Goal: Task Accomplishment & Management: Manage account settings

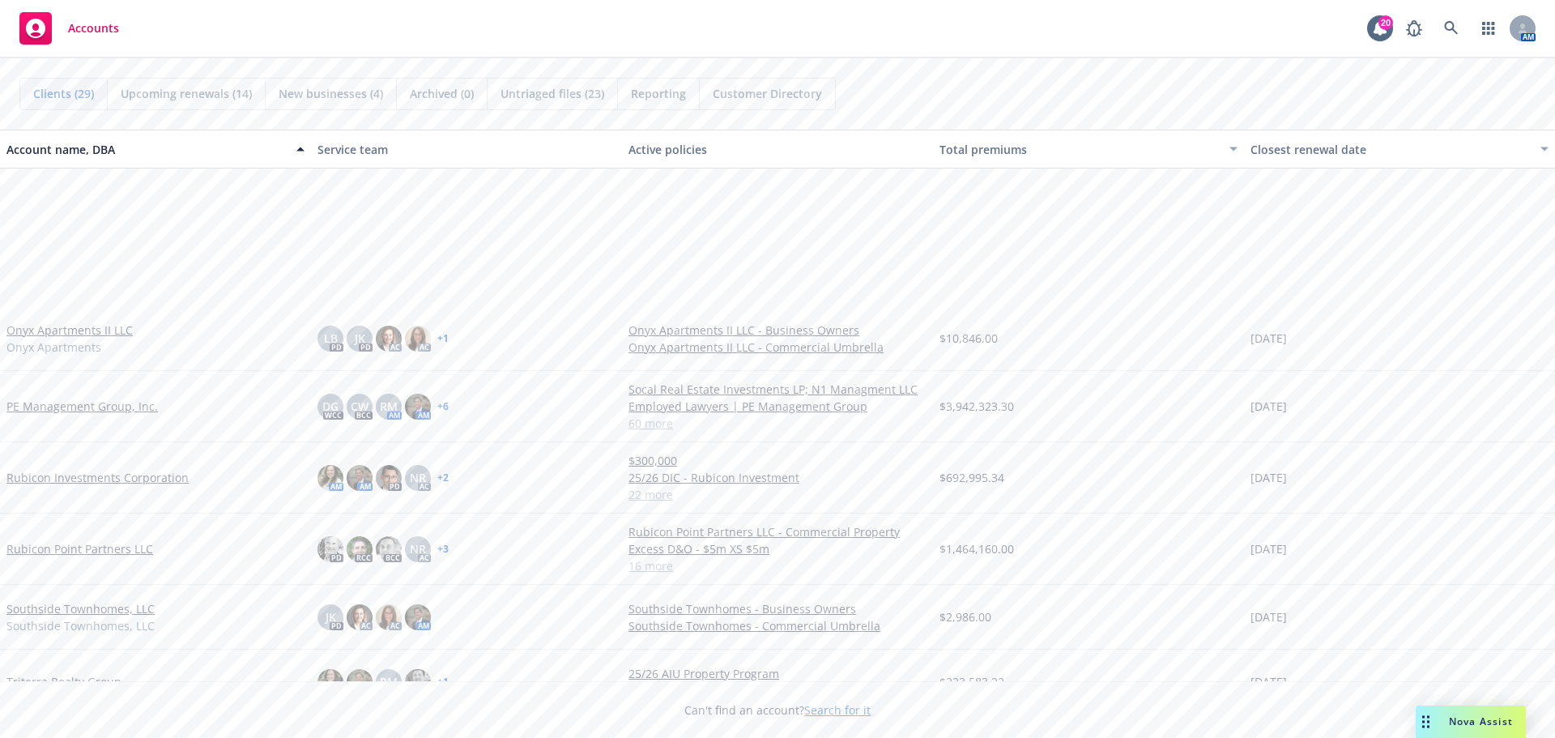
scroll to position [1296, 0]
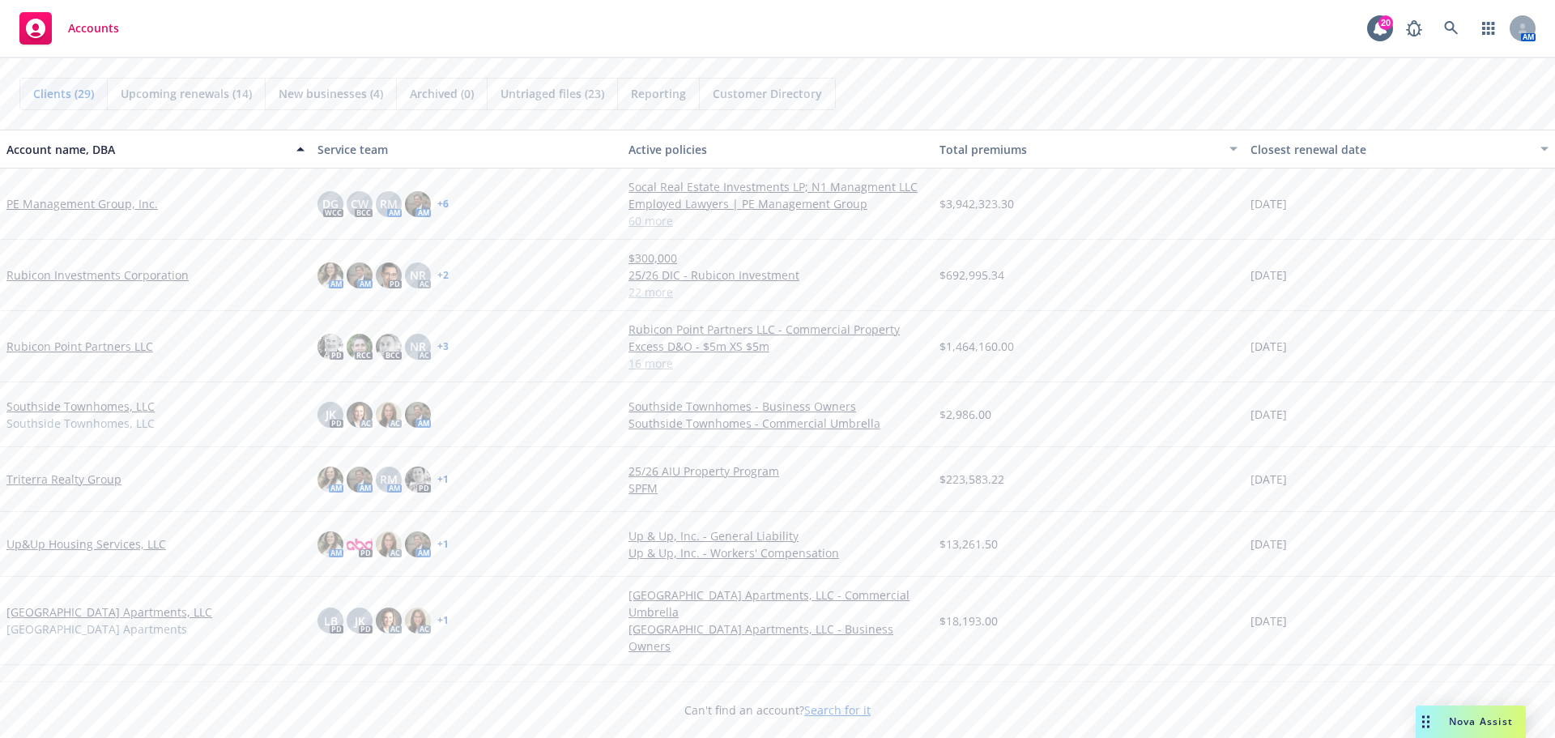
click at [53, 480] on link "Triterra Realty Group" at bounding box center [63, 479] width 115 height 17
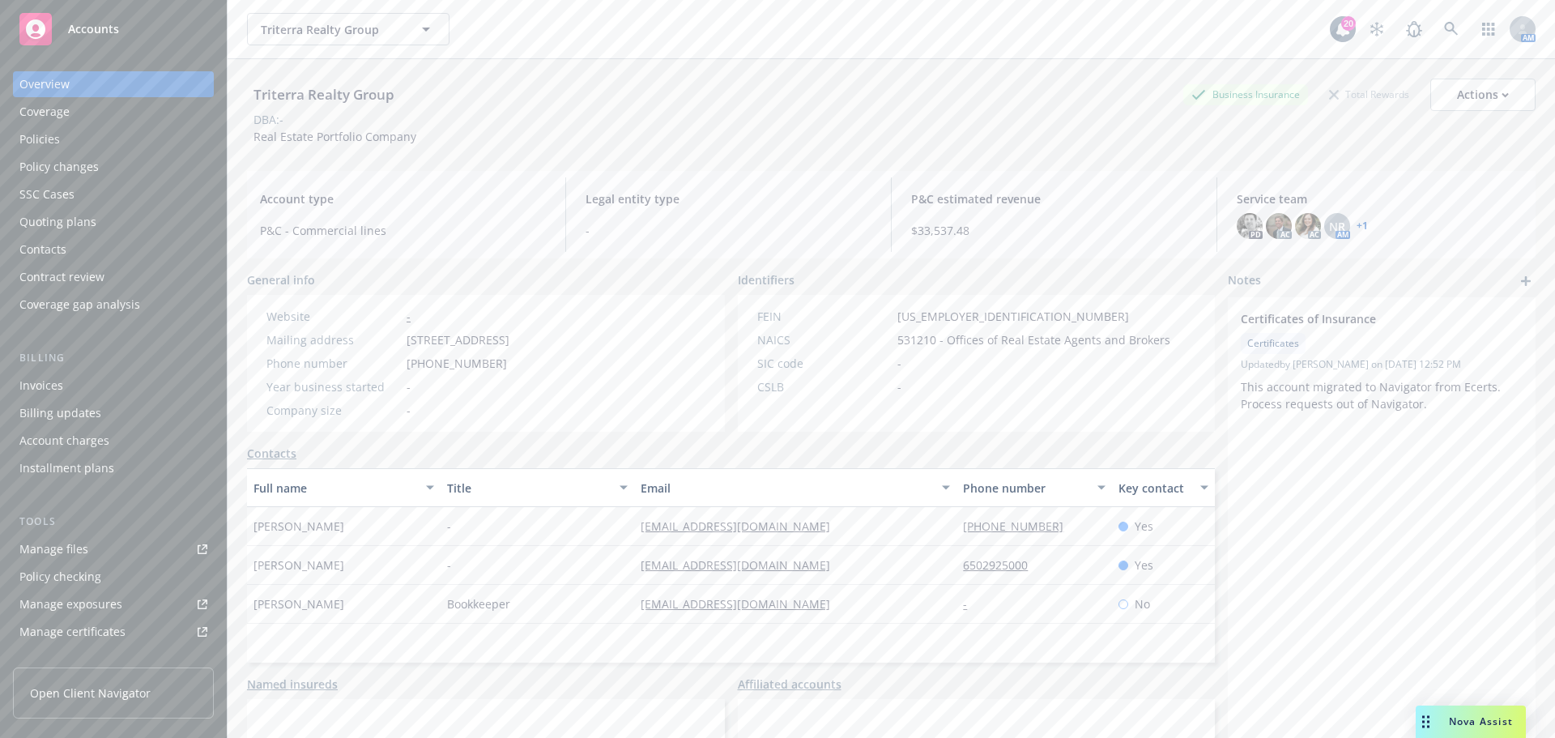
click at [41, 218] on div "Quoting plans" at bounding box center [57, 222] width 77 height 26
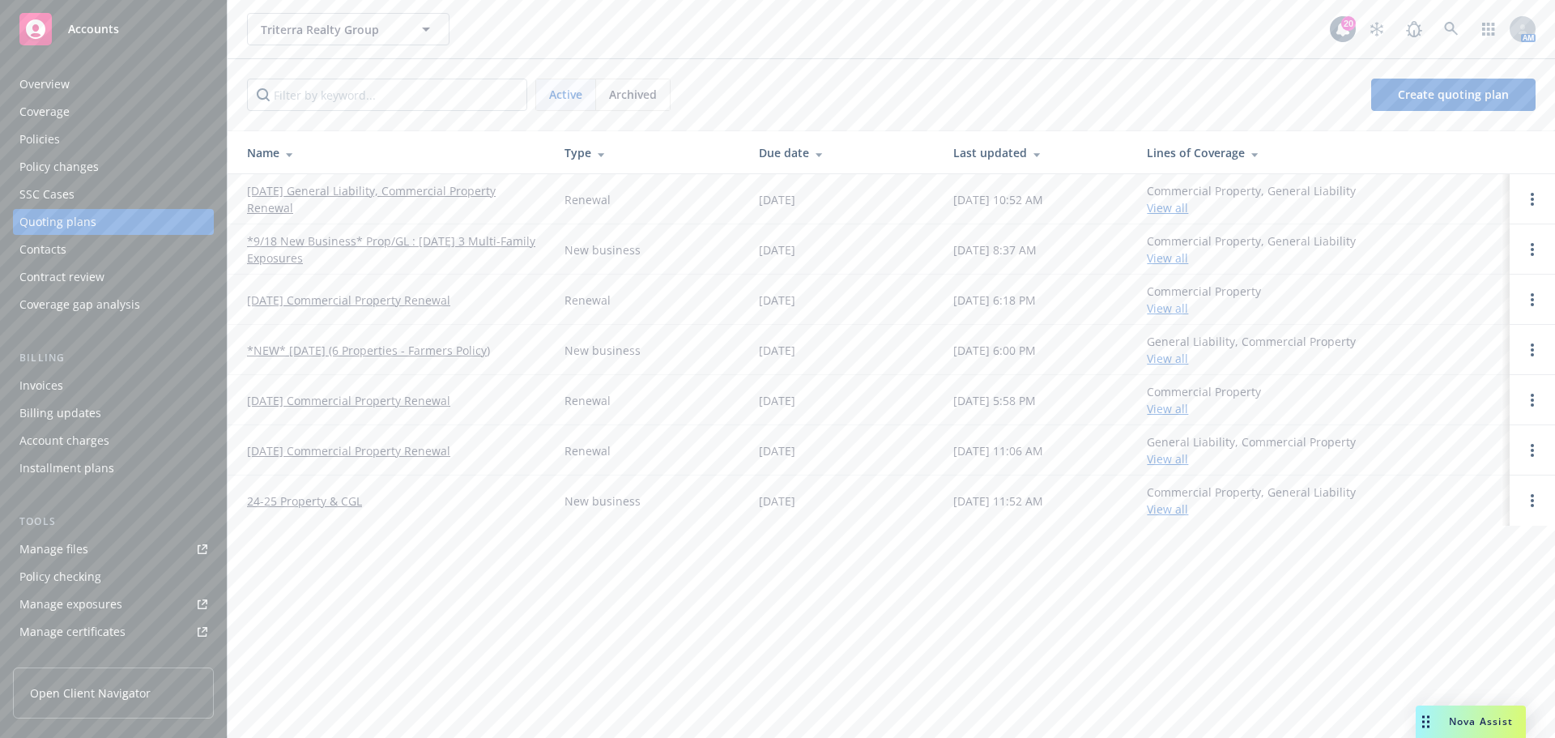
click at [351, 195] on link "10/11/25 General Liability, Commercial Property Renewal" at bounding box center [393, 199] width 292 height 34
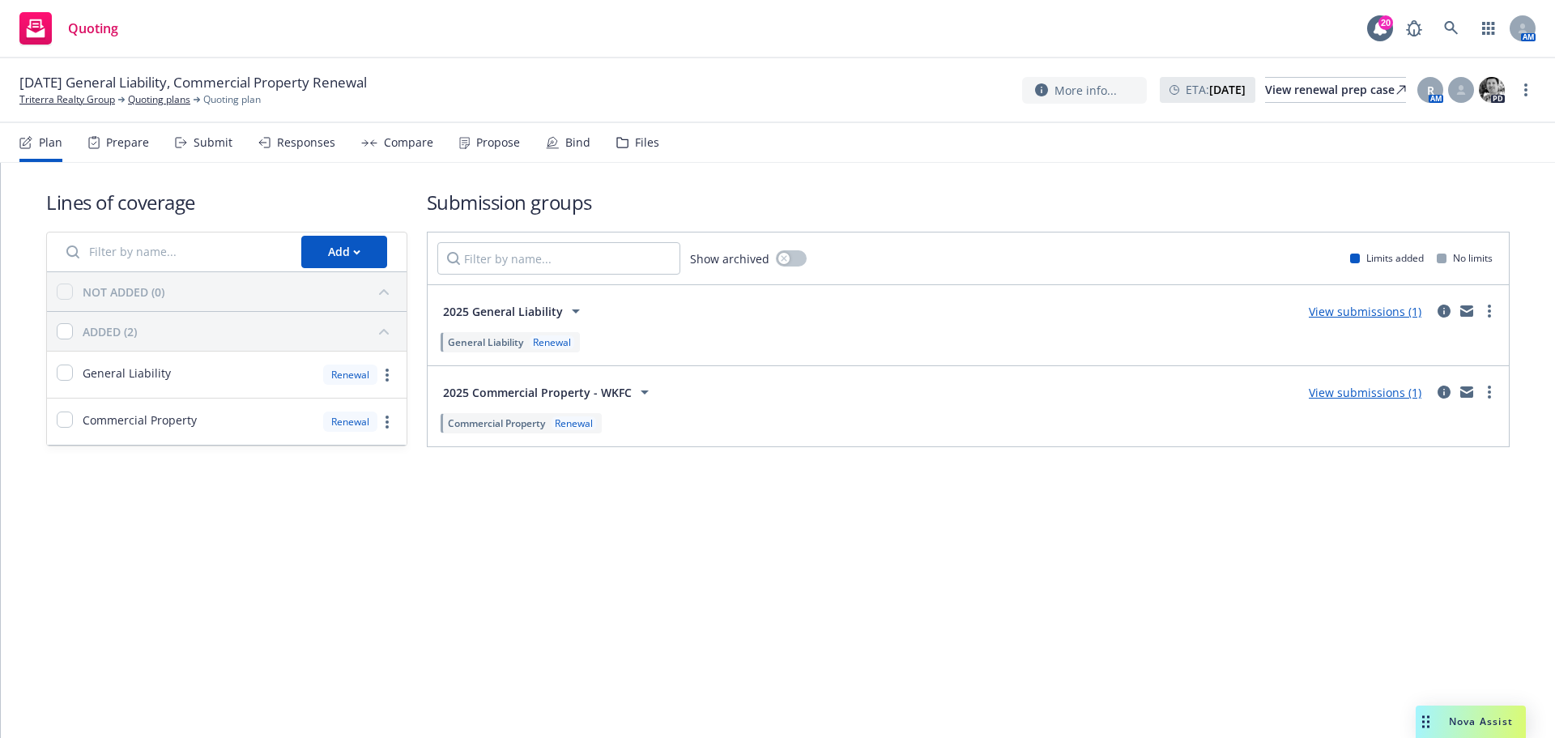
click at [635, 144] on div "Files" at bounding box center [647, 142] width 24 height 13
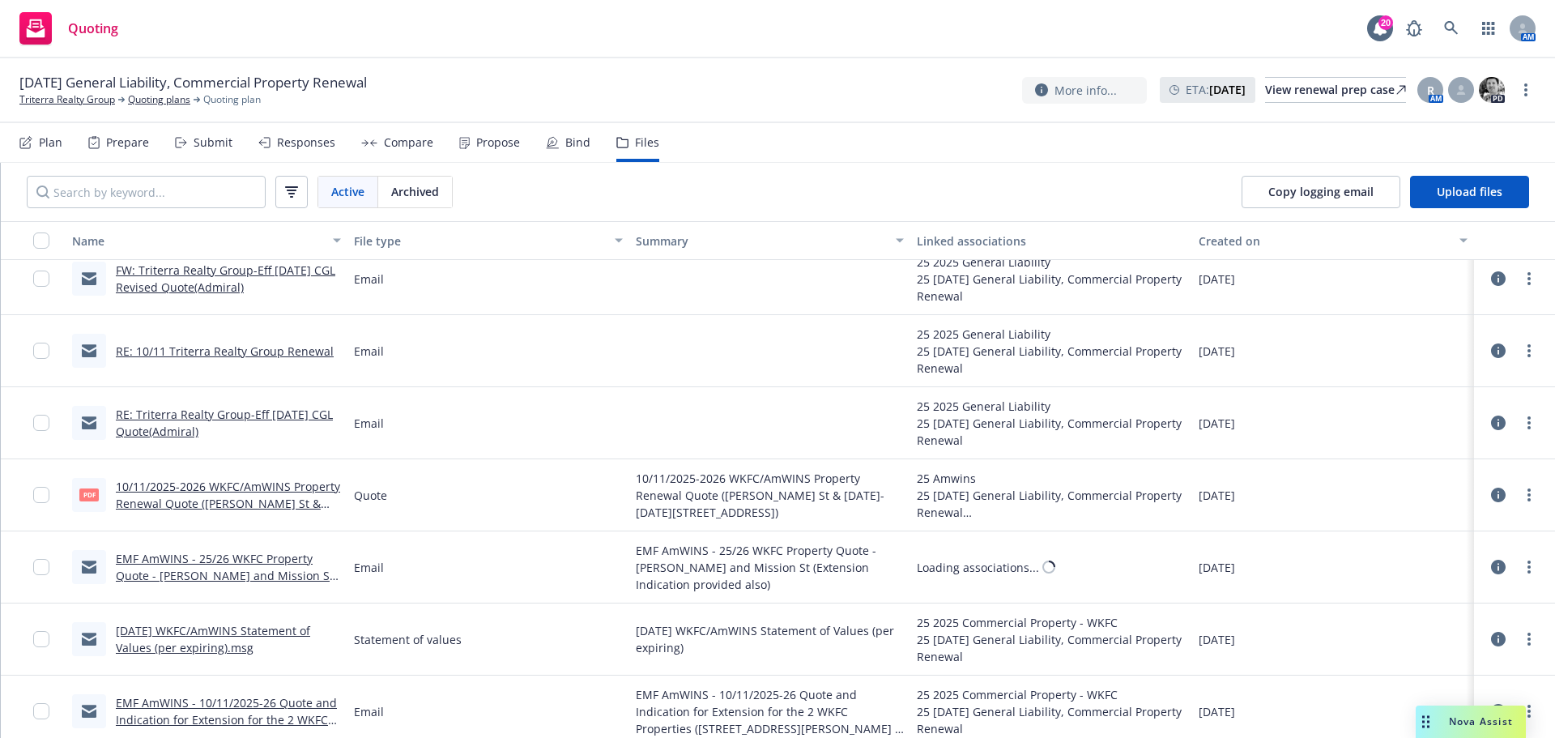
scroll to position [891, 0]
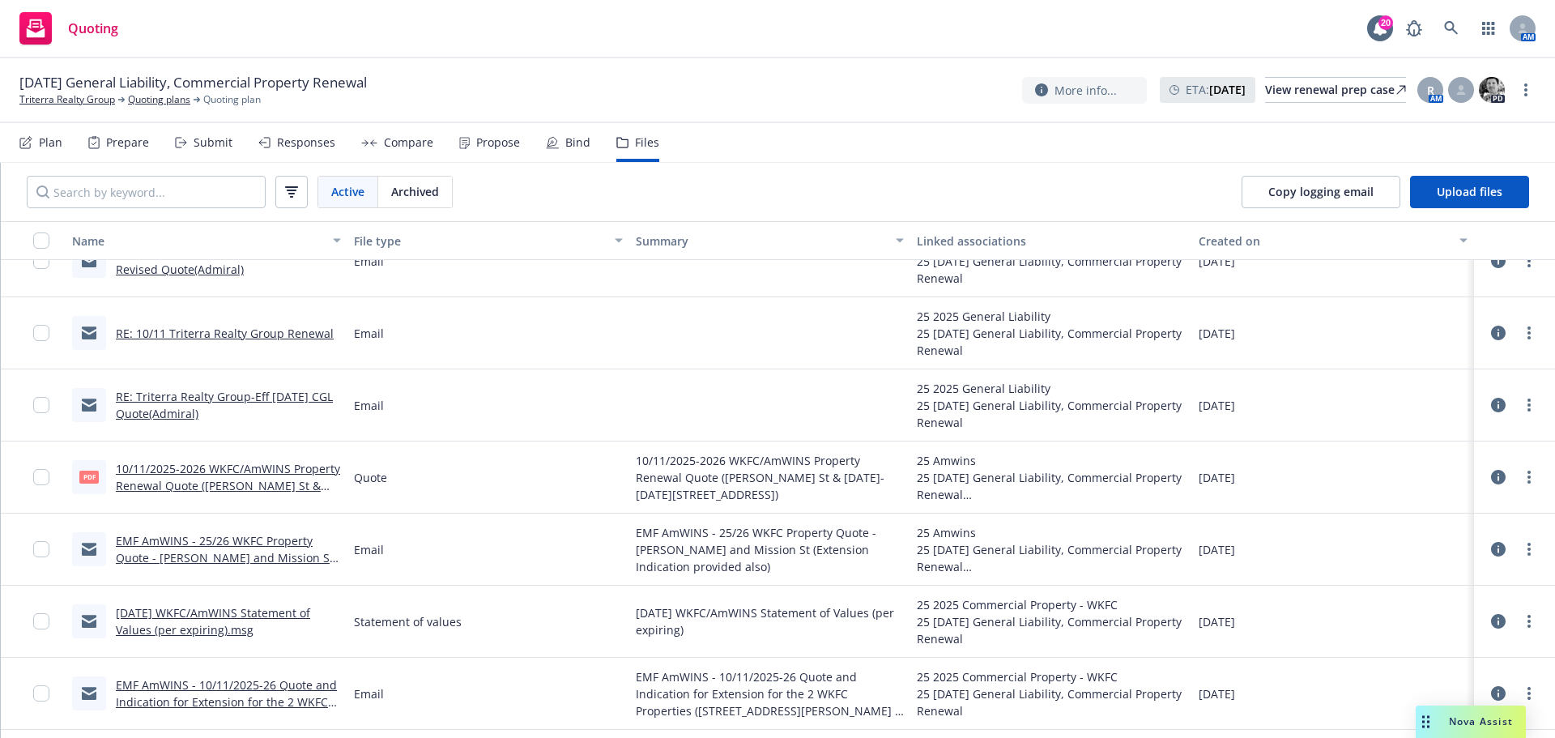
click at [240, 541] on link "EMF AmWINS - 25/26 WKFC Property Quote - [PERSON_NAME] and Mission St (Extensio…" at bounding box center [226, 557] width 220 height 49
click at [198, 394] on link "RE: Triterra Realty Group-Eff 10/11/25 CGL Quote(Admiral)" at bounding box center [224, 405] width 217 height 32
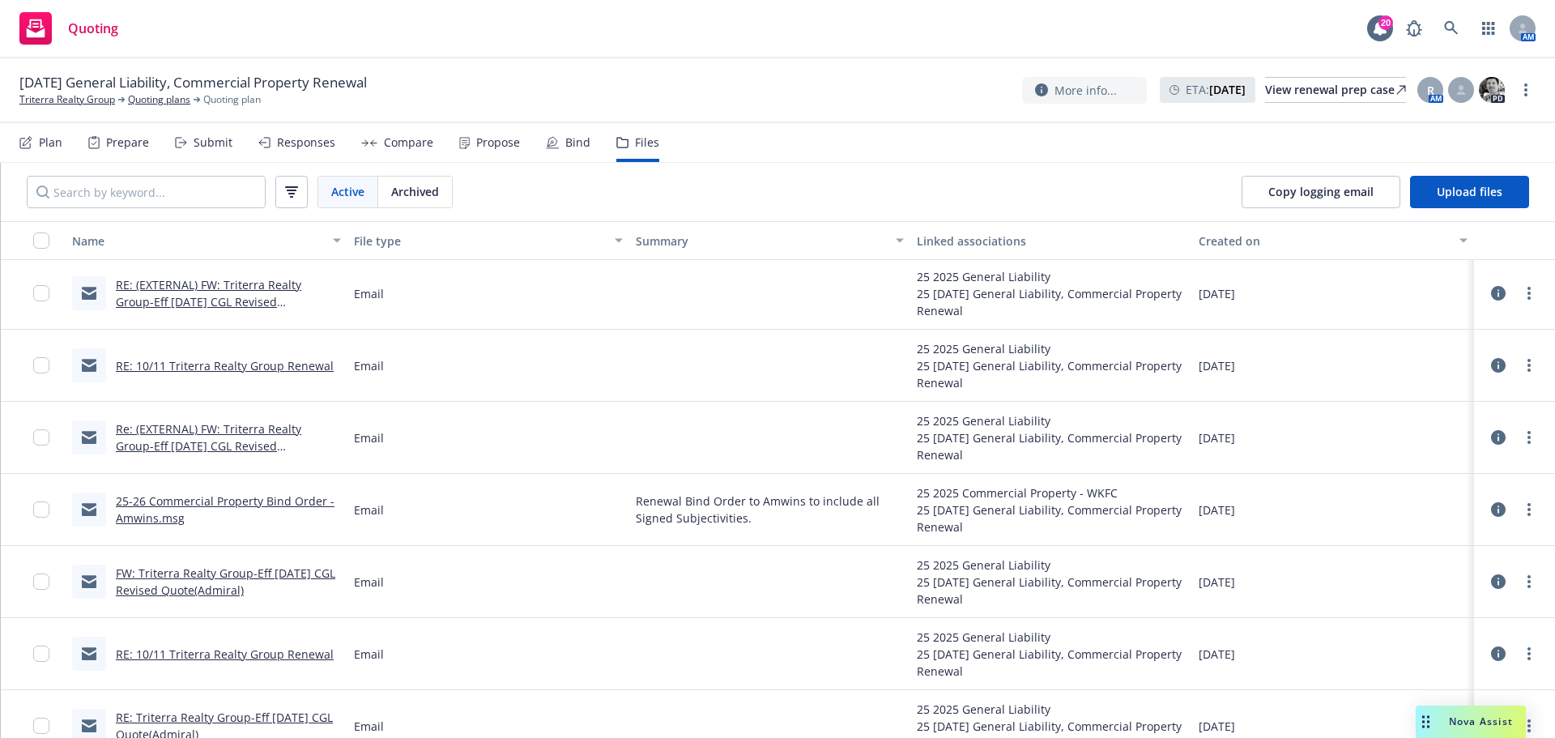
scroll to position [567, 0]
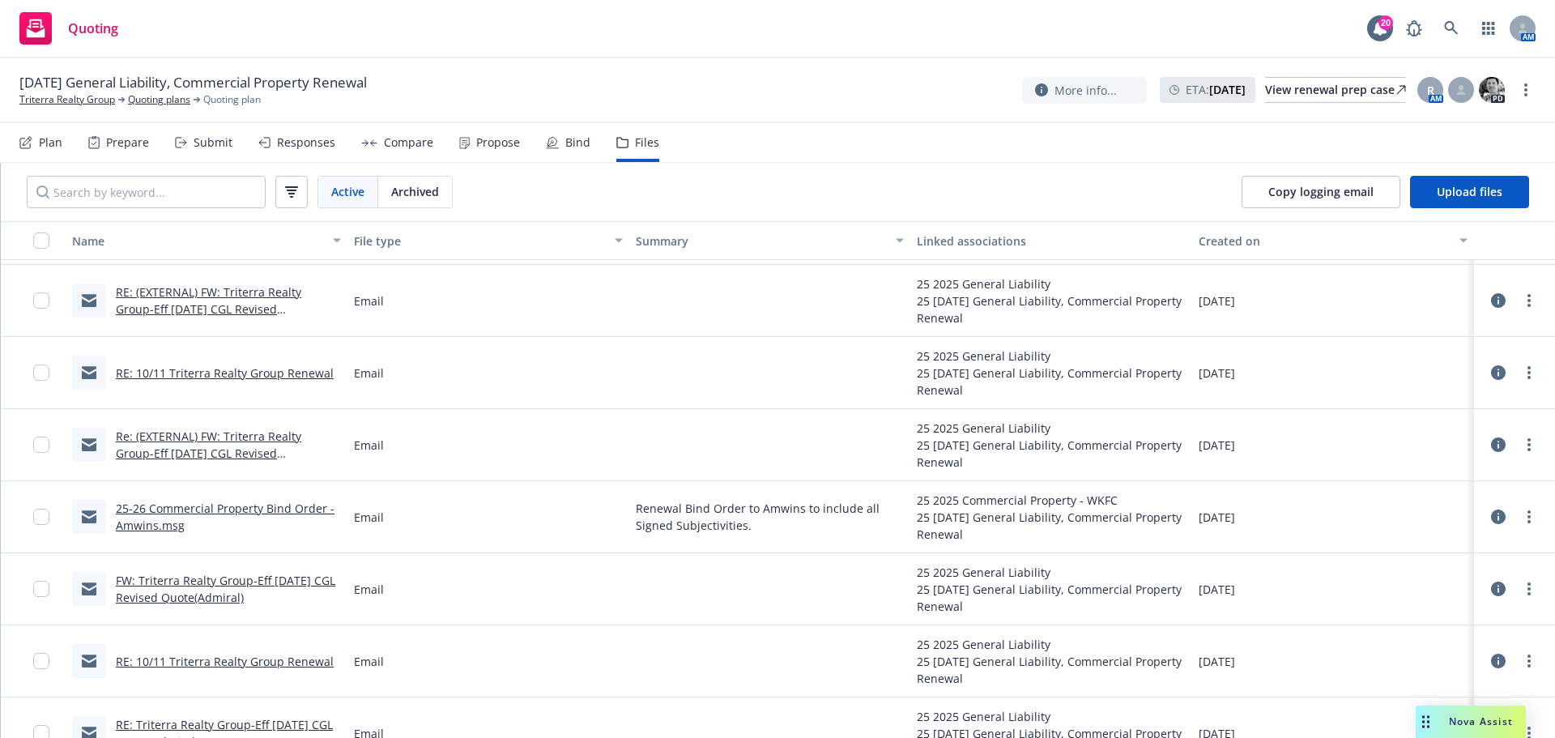
click at [309, 147] on div "Responses" at bounding box center [306, 142] width 58 height 13
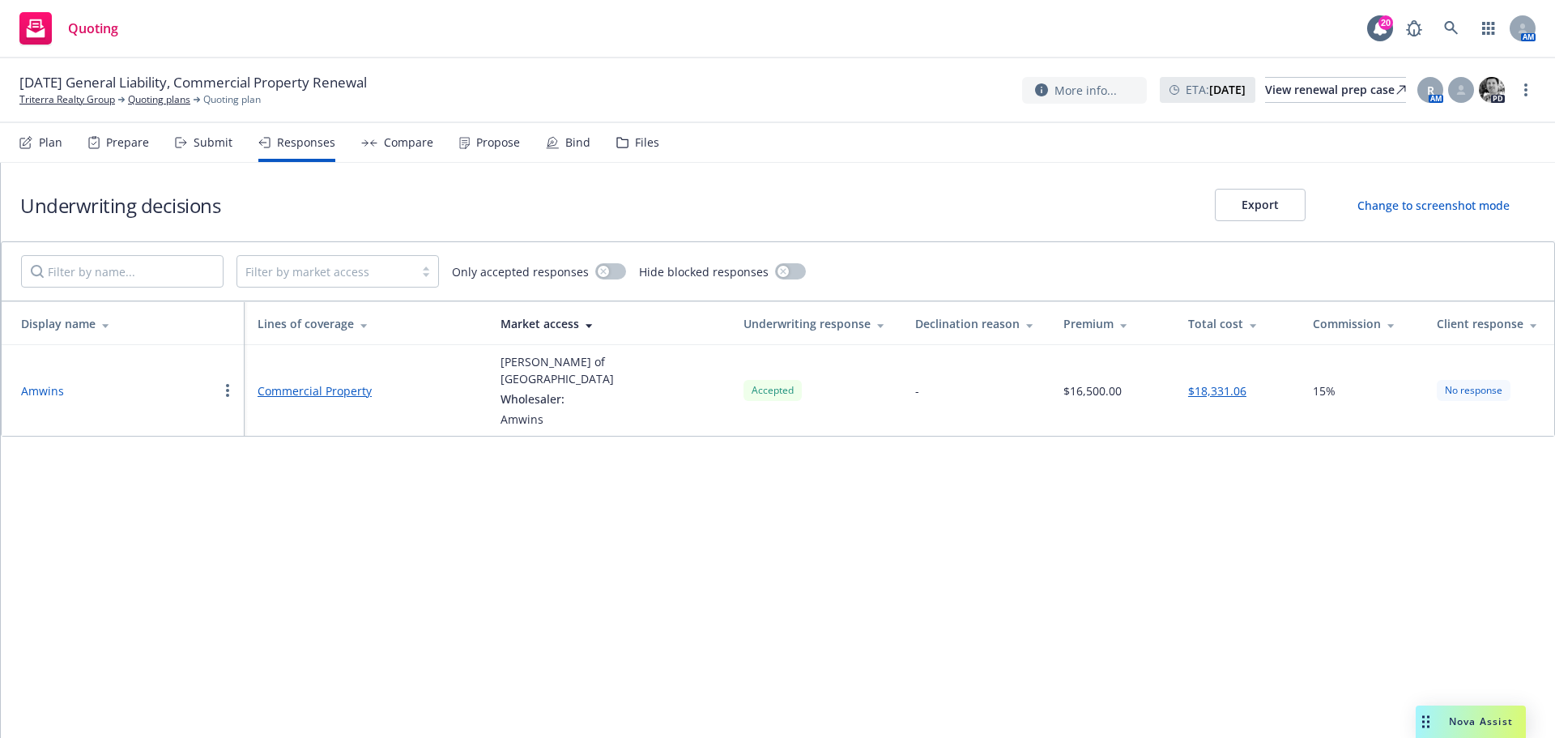
click at [351, 384] on link "Commercial Property" at bounding box center [366, 390] width 217 height 17
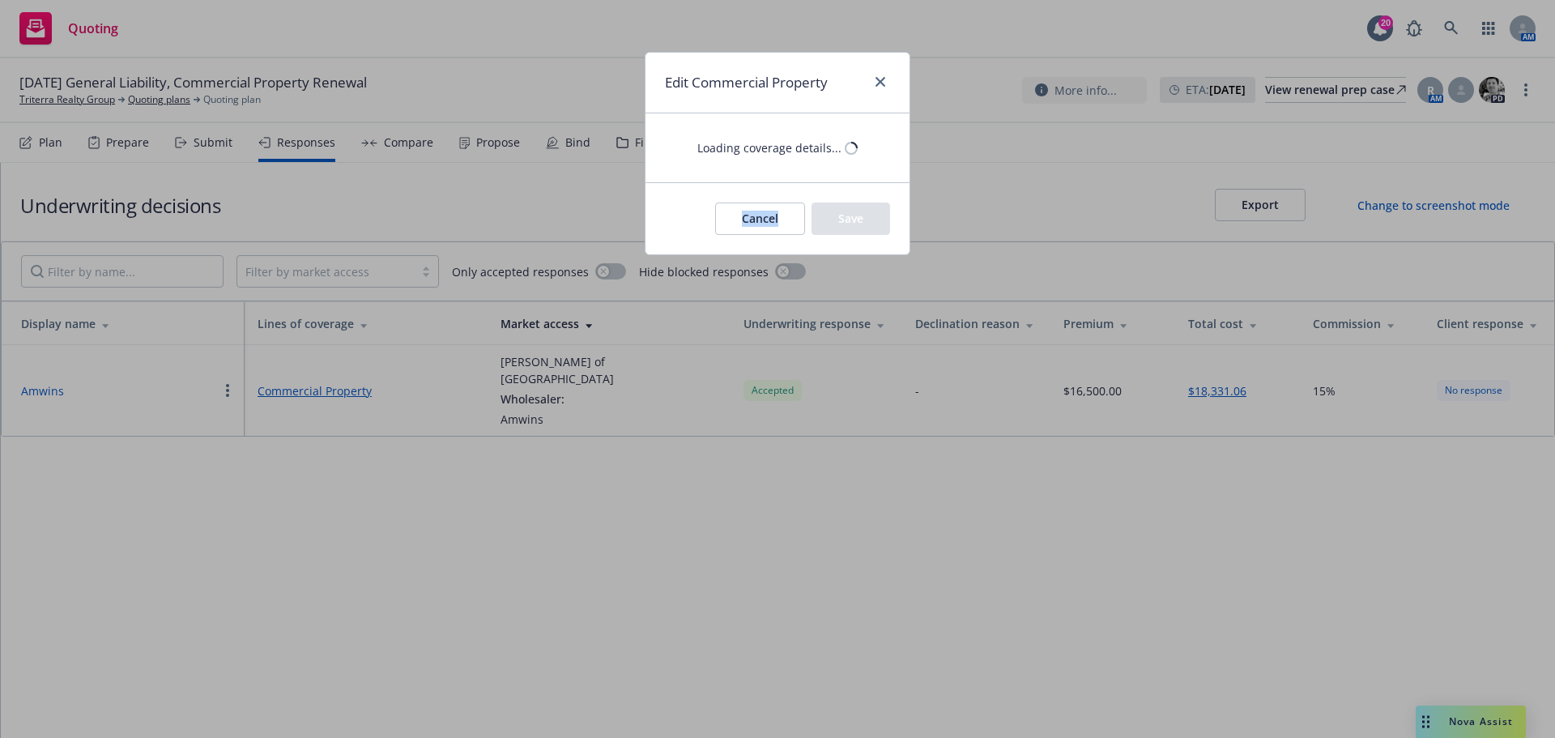
click at [351, 384] on div "Edit Commercial Property Loading coverage details... Cancel Save" at bounding box center [777, 369] width 1555 height 738
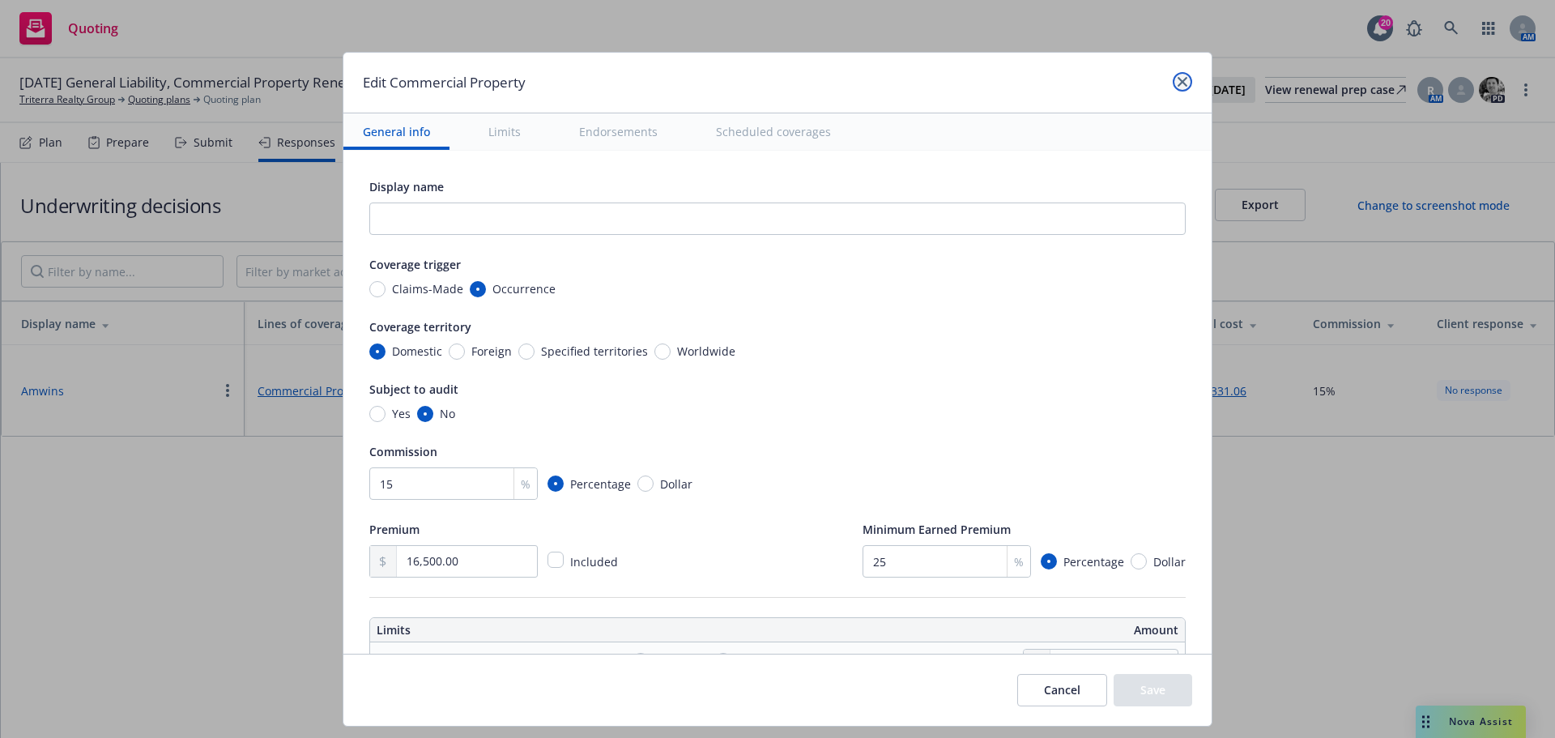
click at [1178, 81] on icon "close" at bounding box center [1183, 82] width 10 height 10
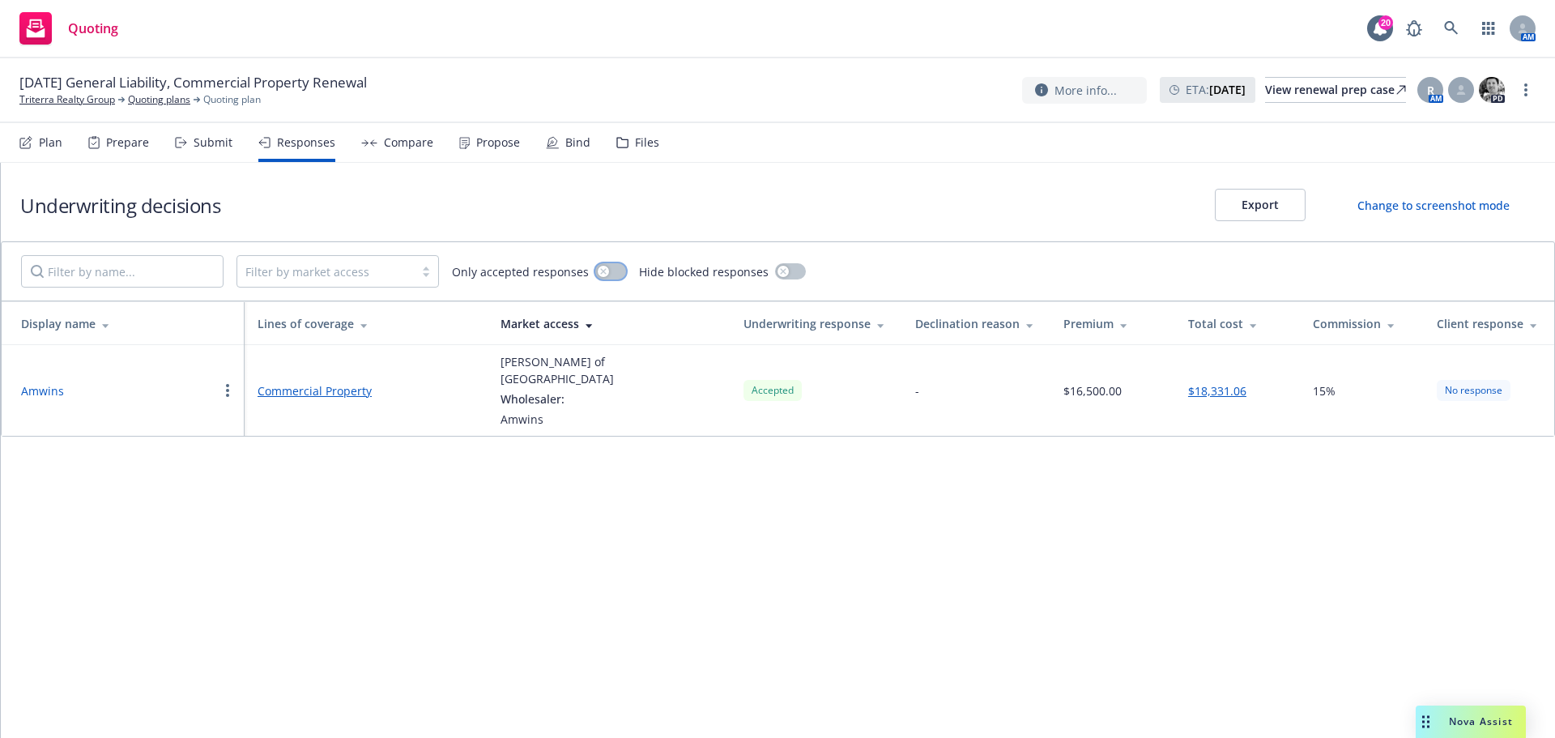
click at [600, 271] on icon "button" at bounding box center [603, 271] width 6 height 6
click at [614, 271] on icon "button" at bounding box center [617, 271] width 6 height 5
click at [199, 141] on div "Submit" at bounding box center [213, 142] width 39 height 13
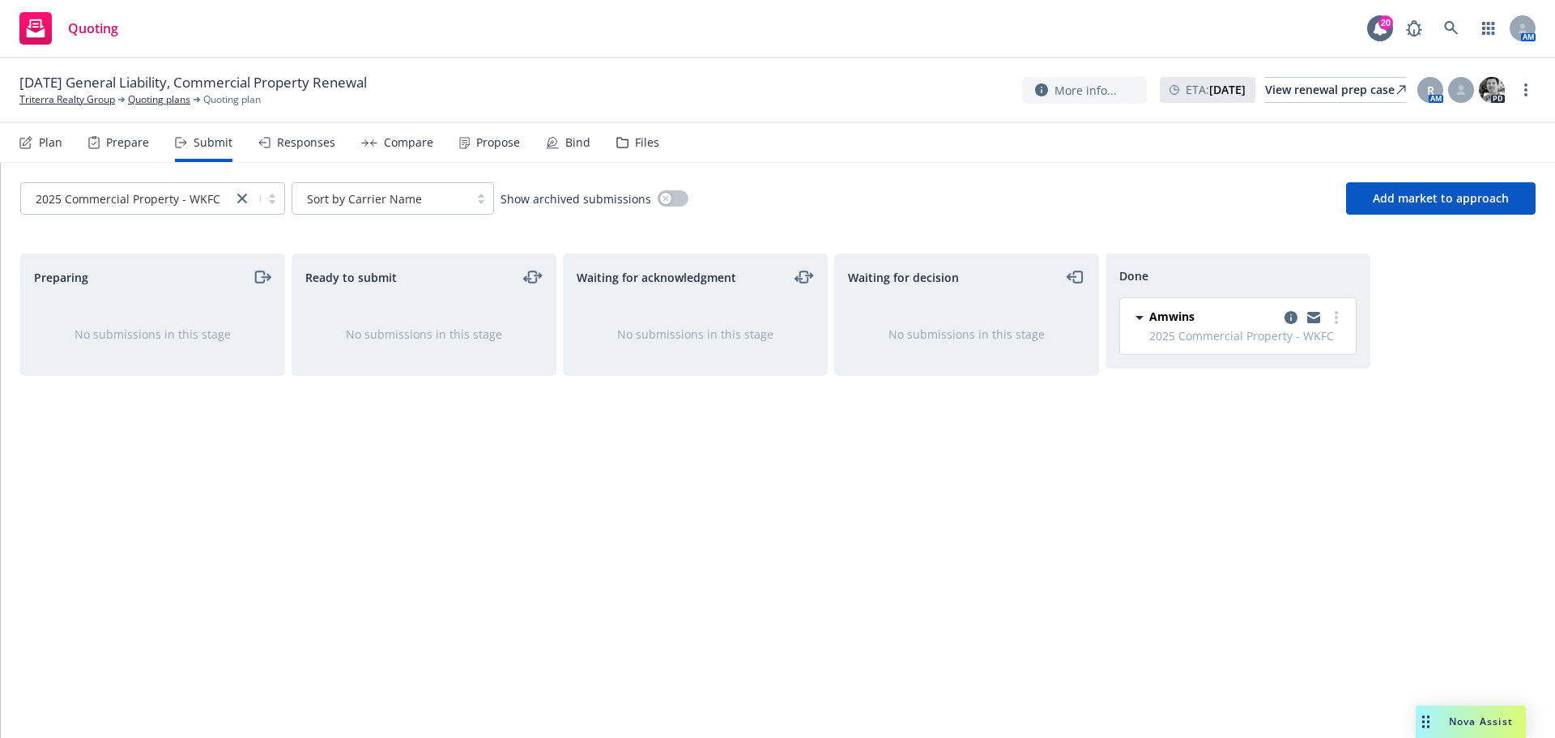
click at [289, 147] on div "Responses" at bounding box center [306, 142] width 58 height 13
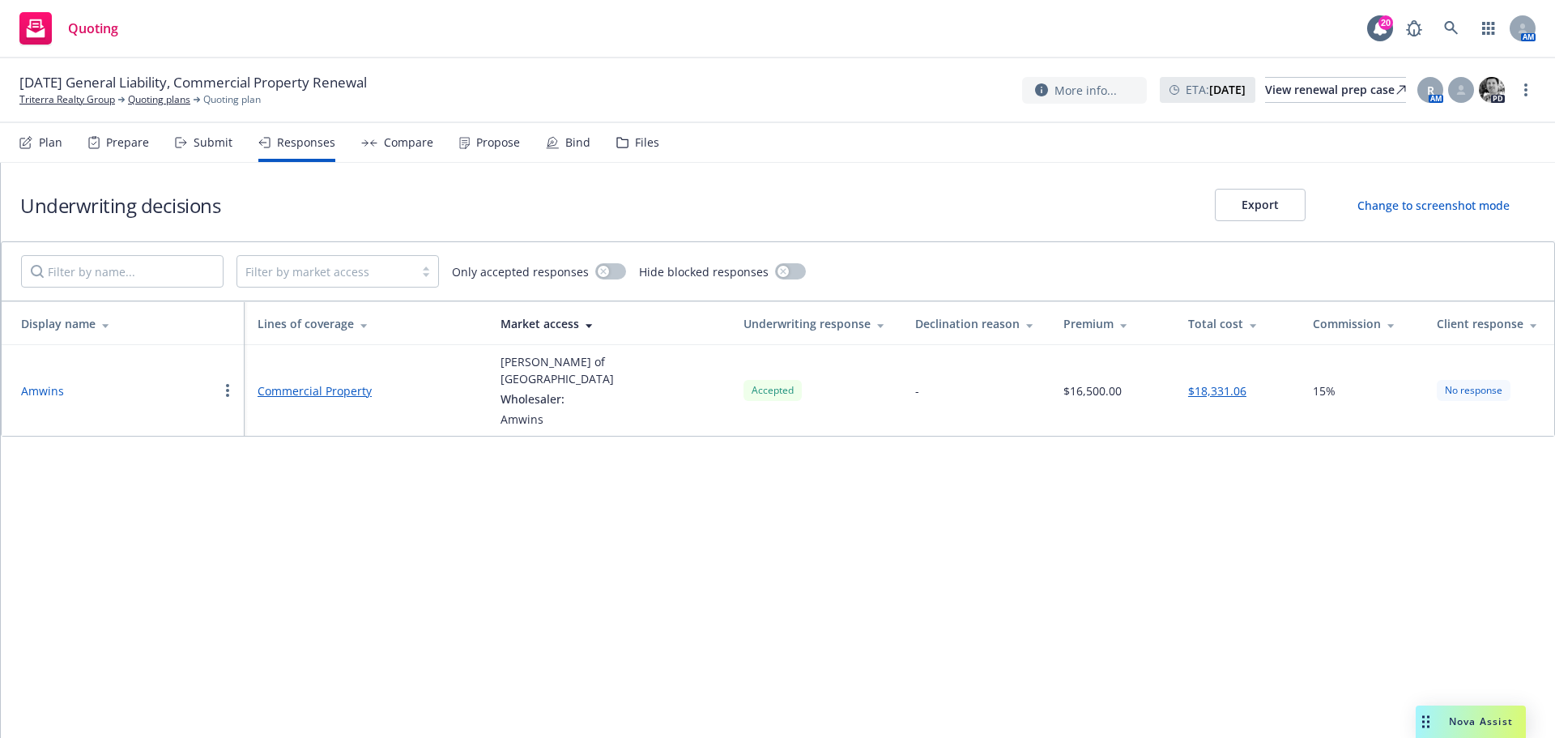
click at [409, 142] on div "Compare" at bounding box center [408, 142] width 49 height 13
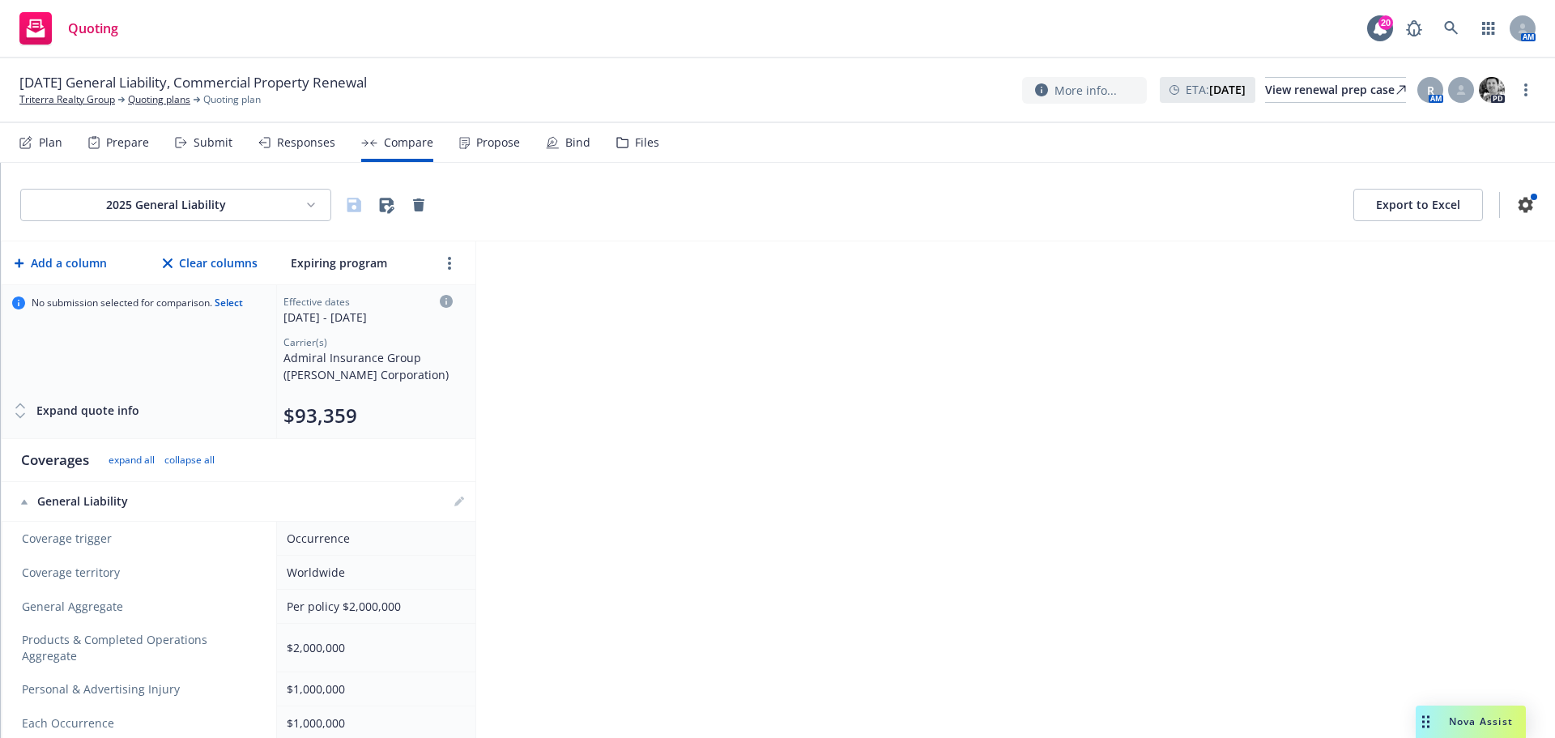
click at [465, 142] on div "Propose" at bounding box center [489, 142] width 61 height 39
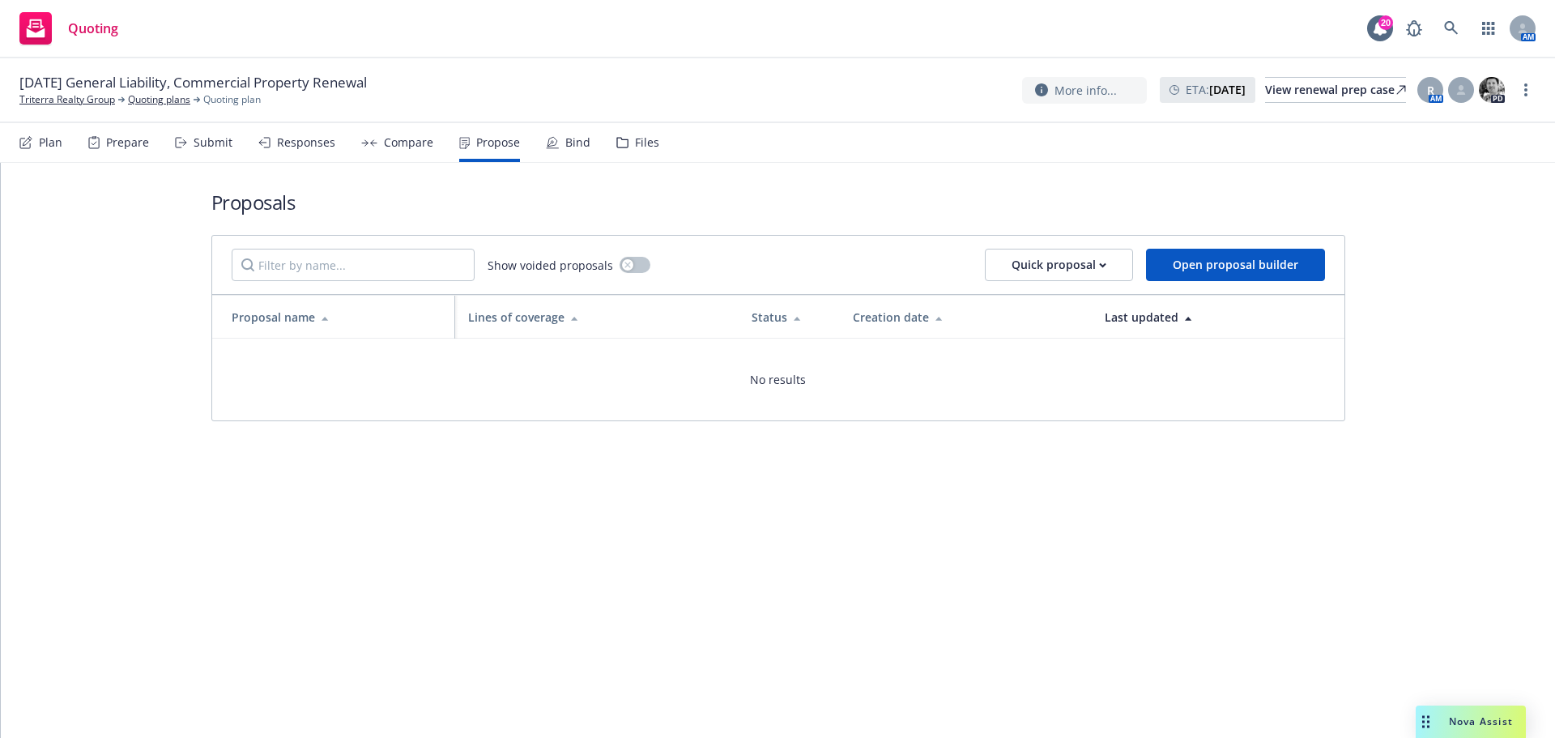
click at [565, 143] on div "Bind" at bounding box center [577, 142] width 25 height 13
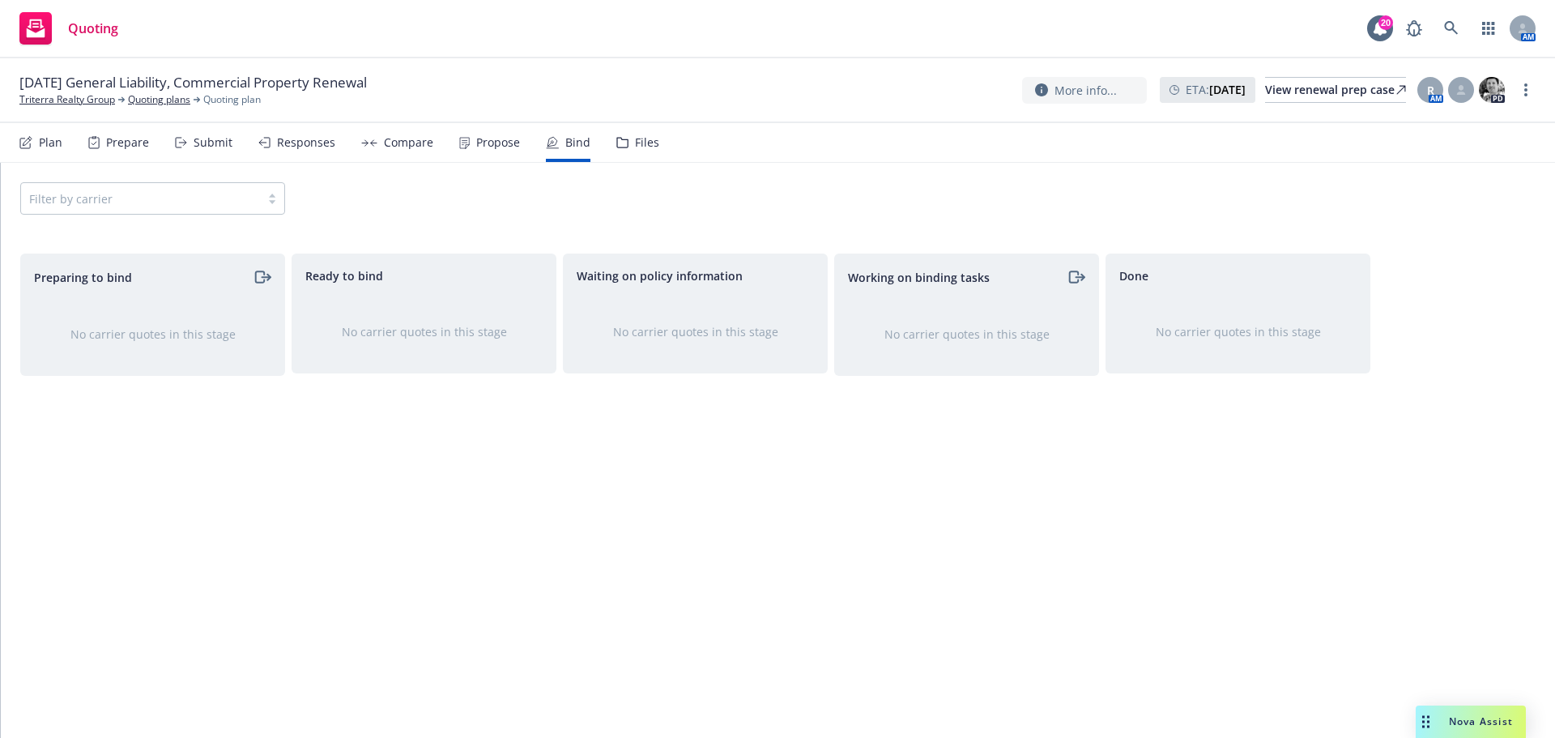
click at [39, 143] on div "Plan" at bounding box center [40, 142] width 43 height 39
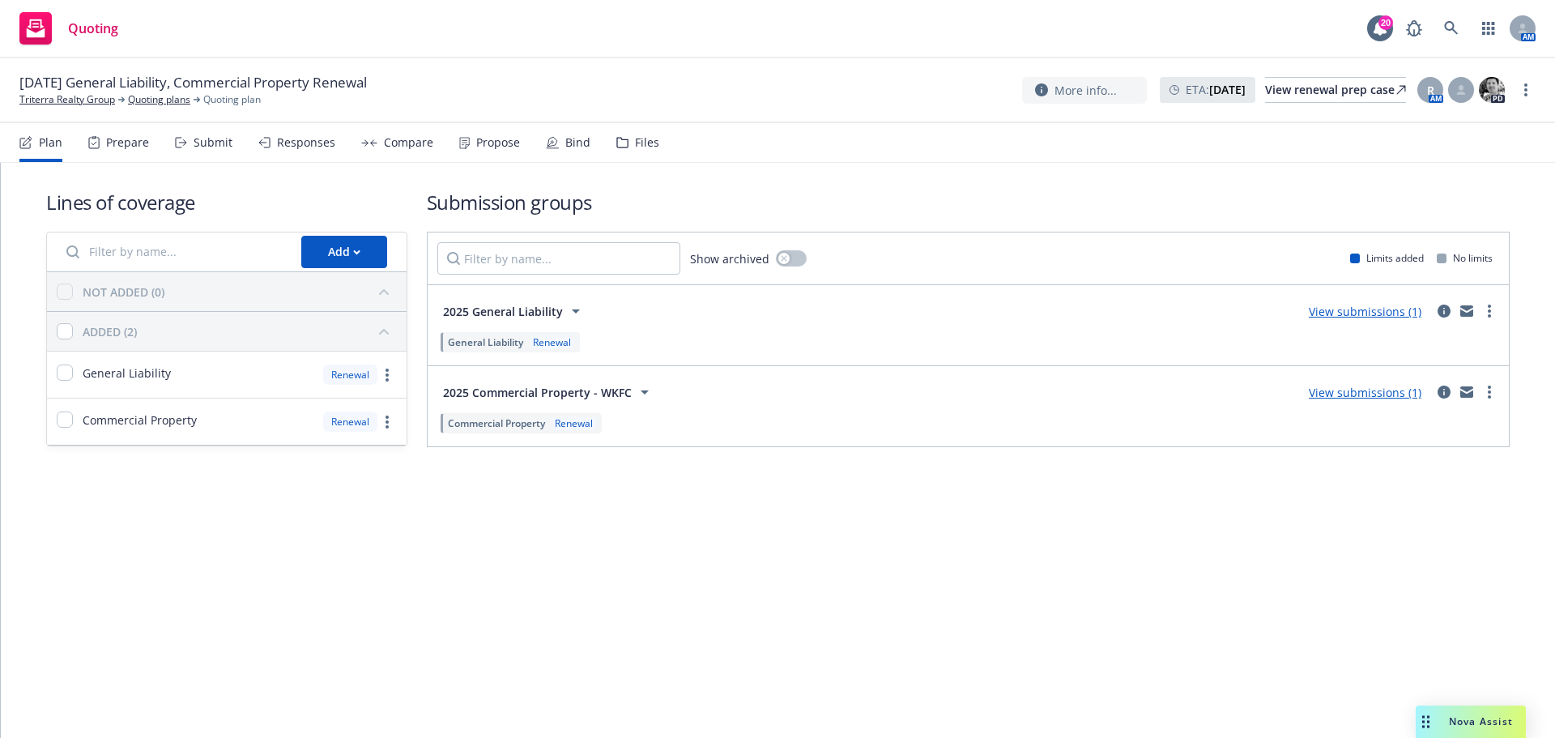
click at [624, 144] on div "Files" at bounding box center [637, 142] width 43 height 39
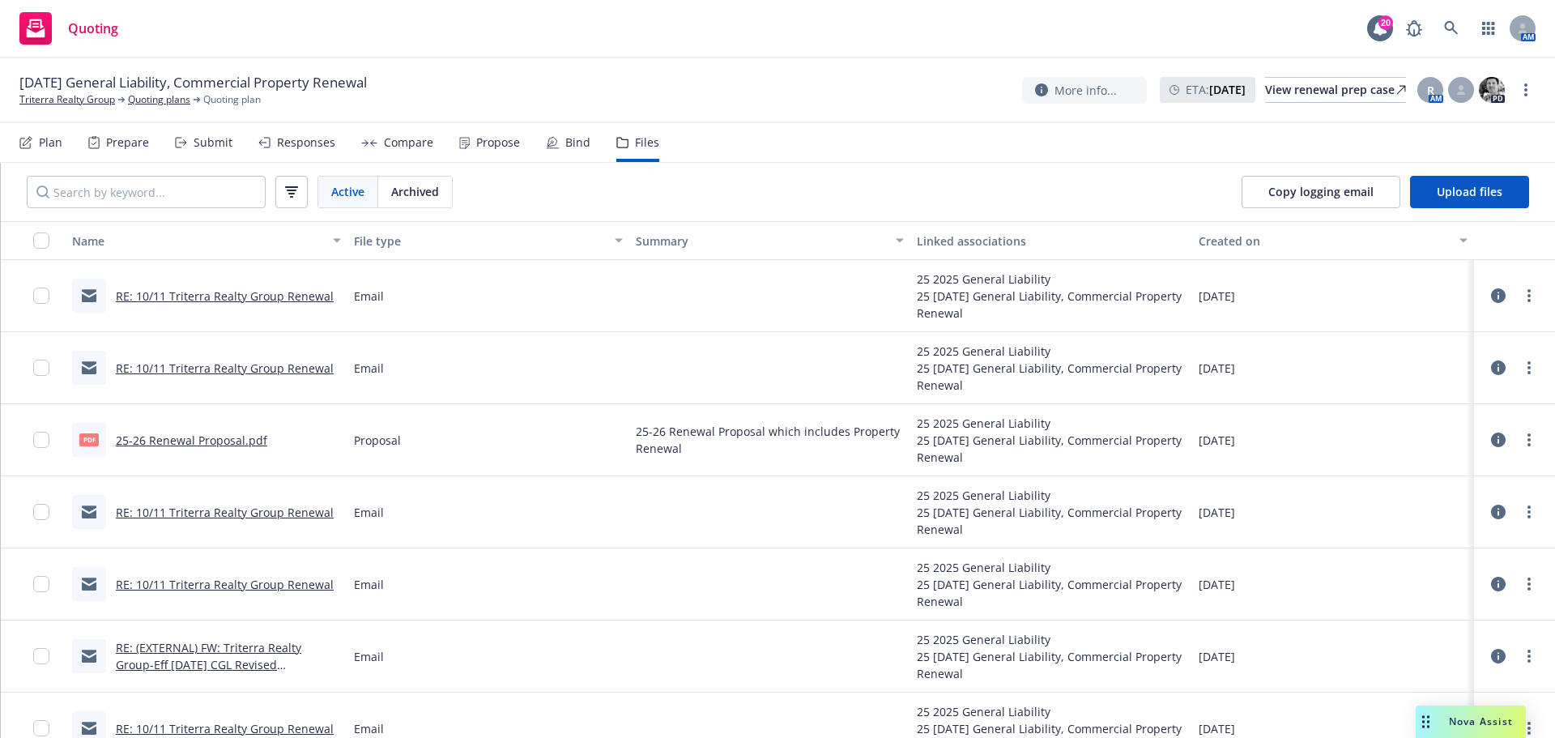
click at [55, 139] on div "Plan" at bounding box center [50, 142] width 23 height 13
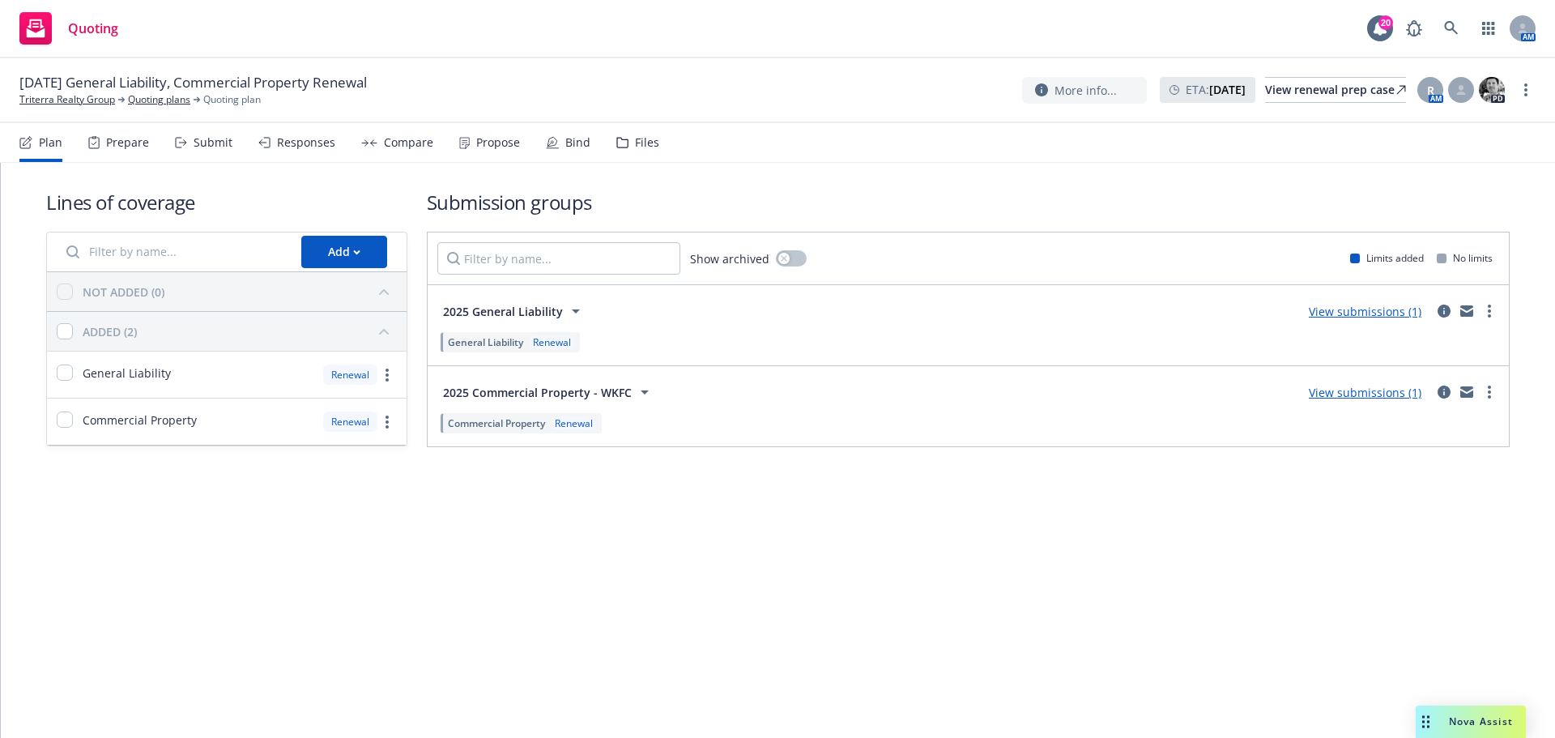
click at [1366, 391] on link "View submissions (1)" at bounding box center [1365, 392] width 113 height 15
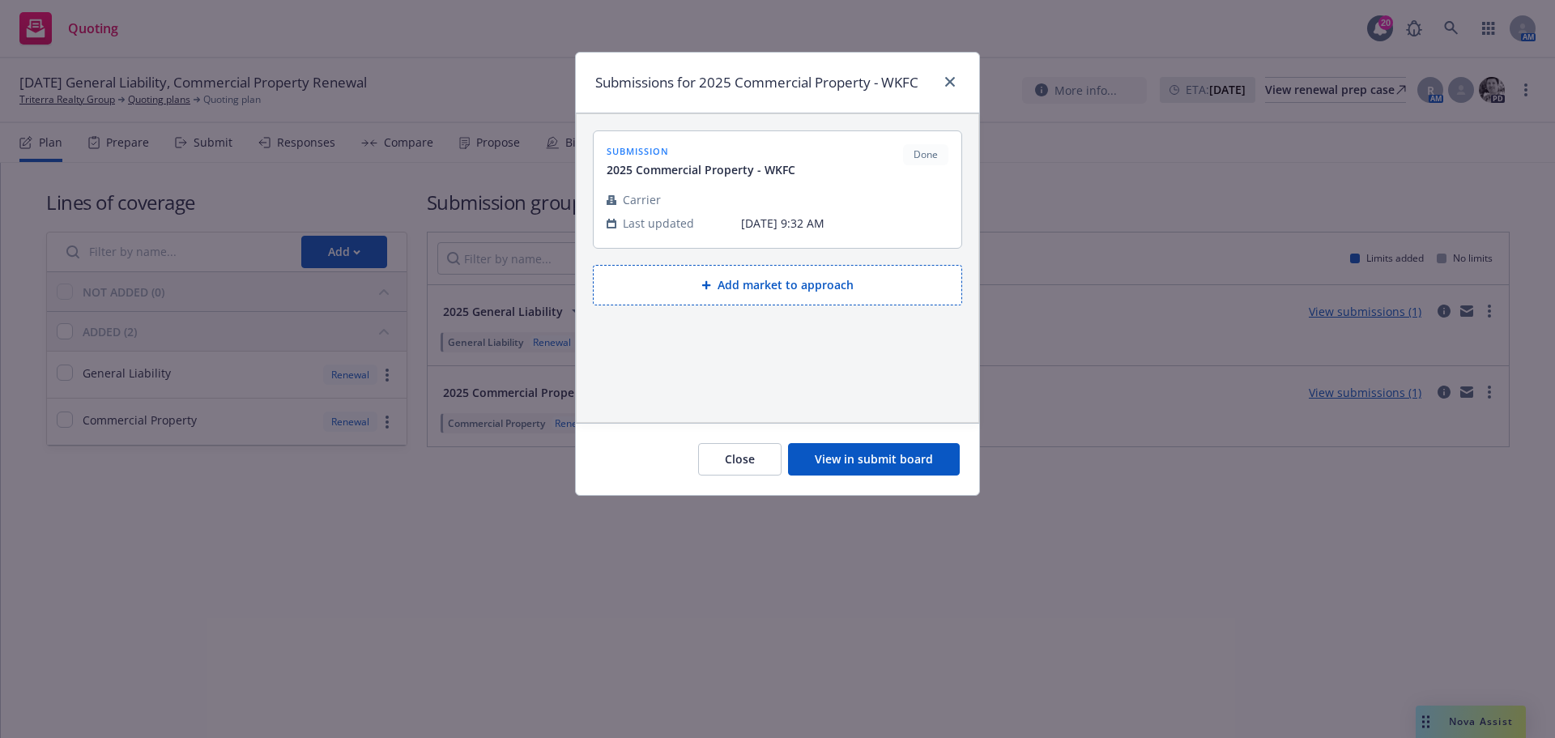
click at [854, 452] on button "View in submit board" at bounding box center [874, 459] width 172 height 32
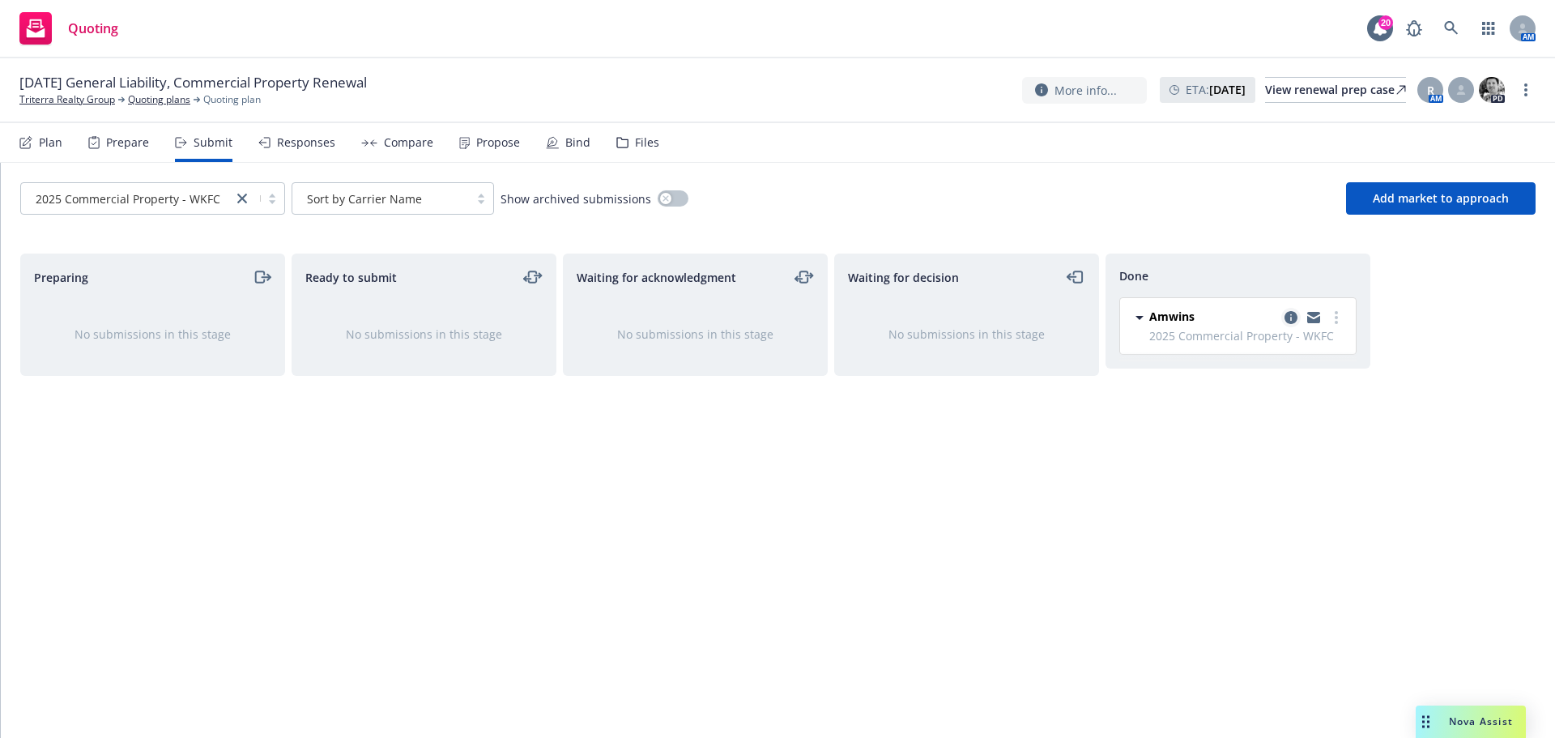
click at [1291, 318] on icon "copy logging email" at bounding box center [1291, 317] width 13 height 13
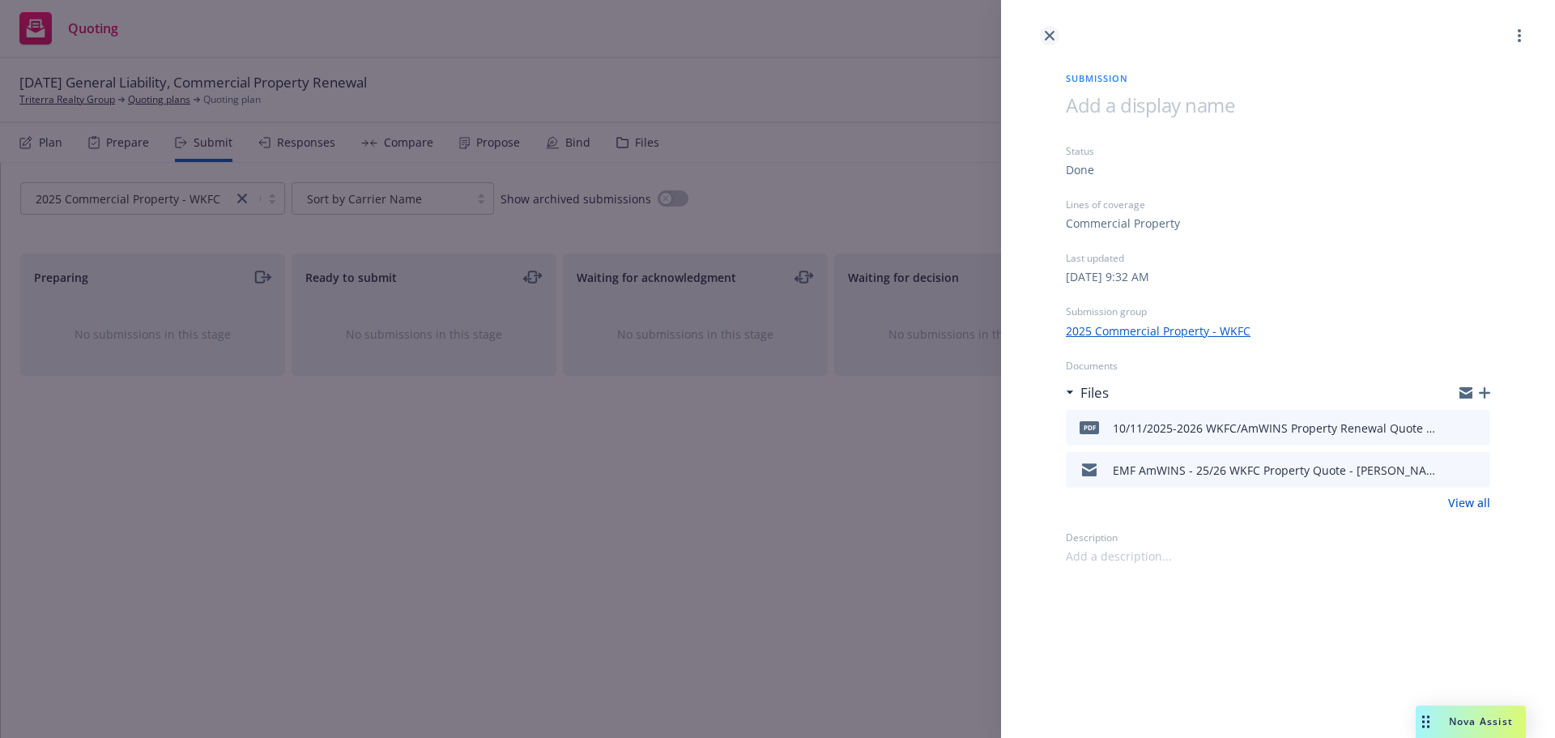
click at [1050, 33] on icon "close" at bounding box center [1050, 36] width 10 height 10
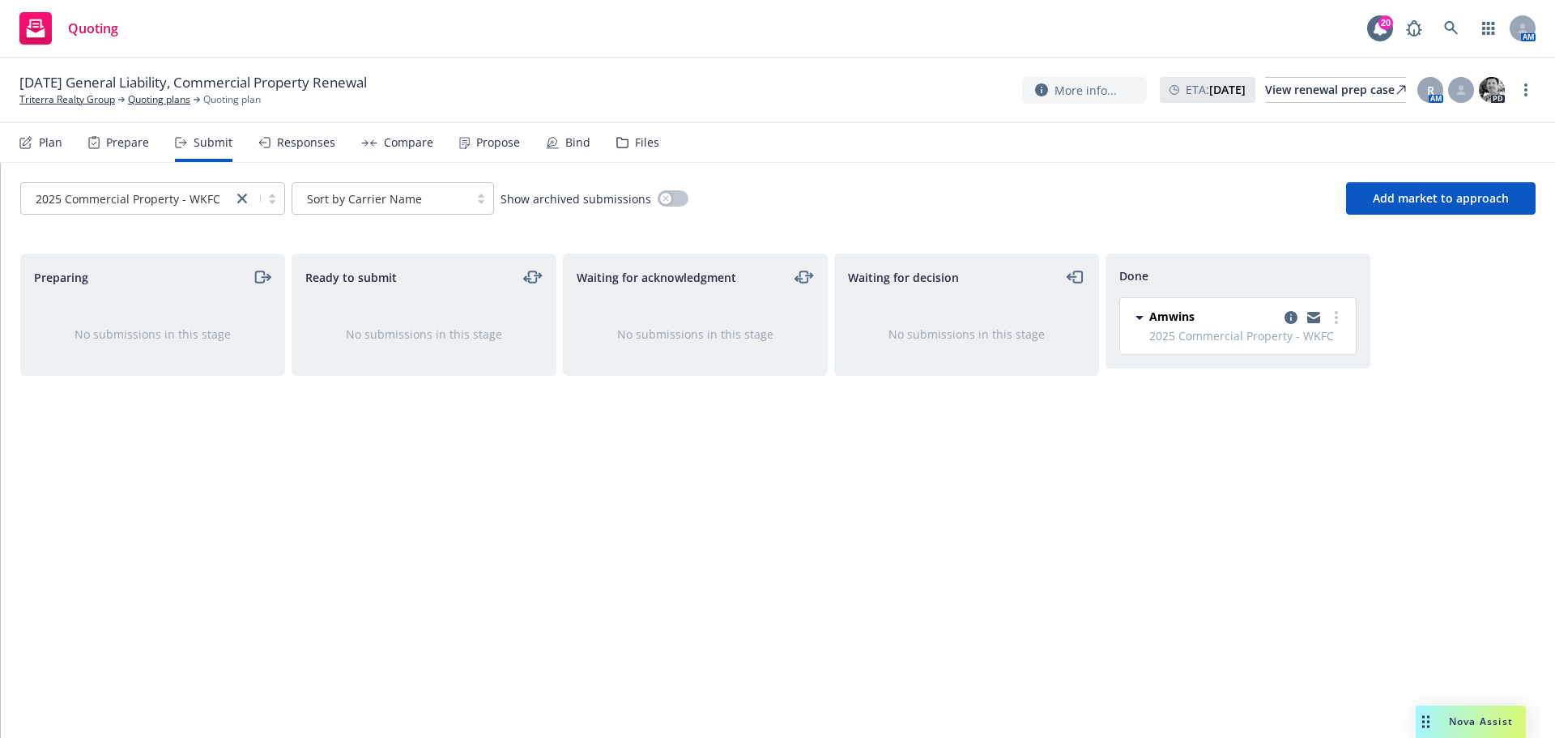
click at [291, 139] on div "Responses" at bounding box center [306, 142] width 58 height 13
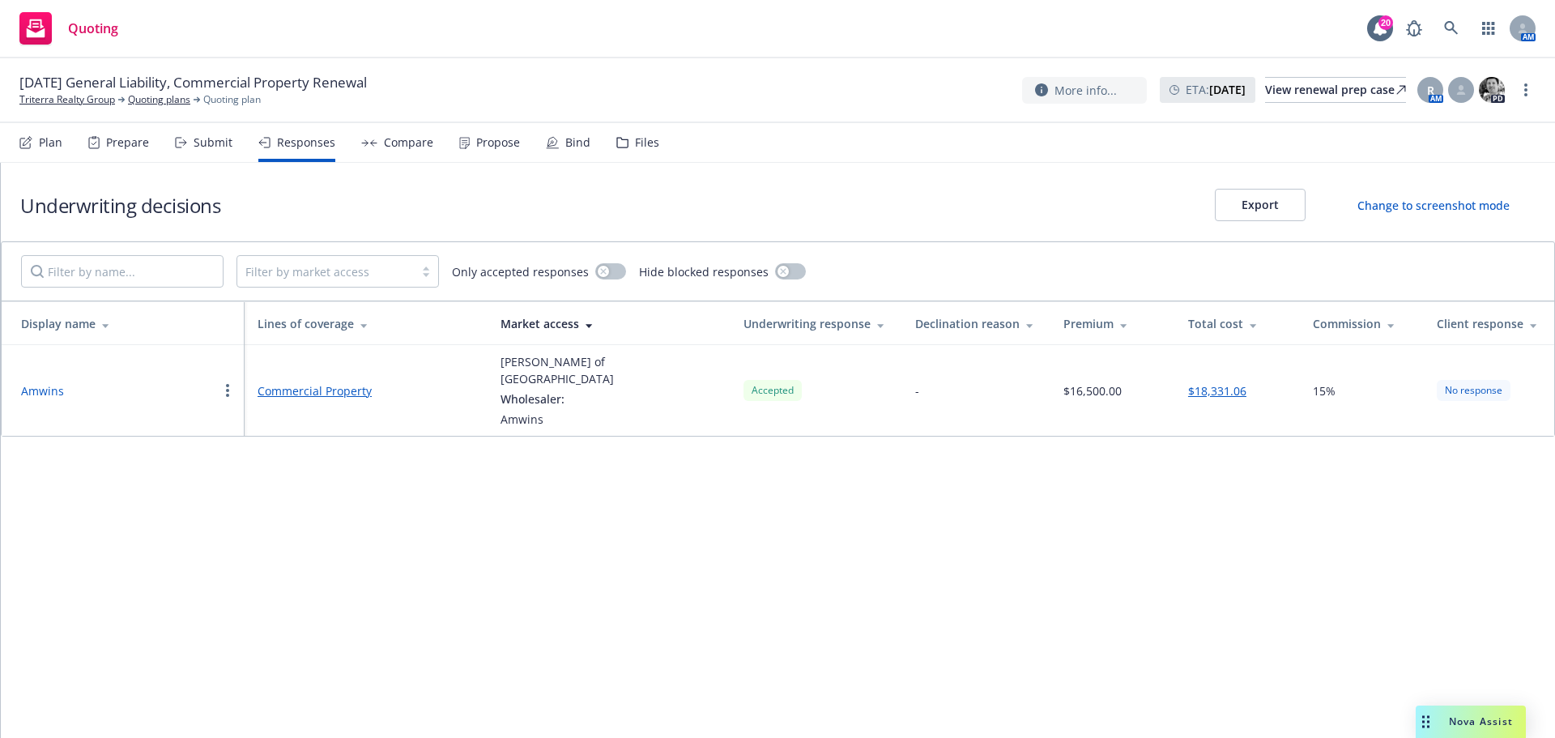
click at [301, 139] on div "Responses" at bounding box center [306, 142] width 58 height 13
click at [211, 143] on div "Submit" at bounding box center [213, 142] width 39 height 13
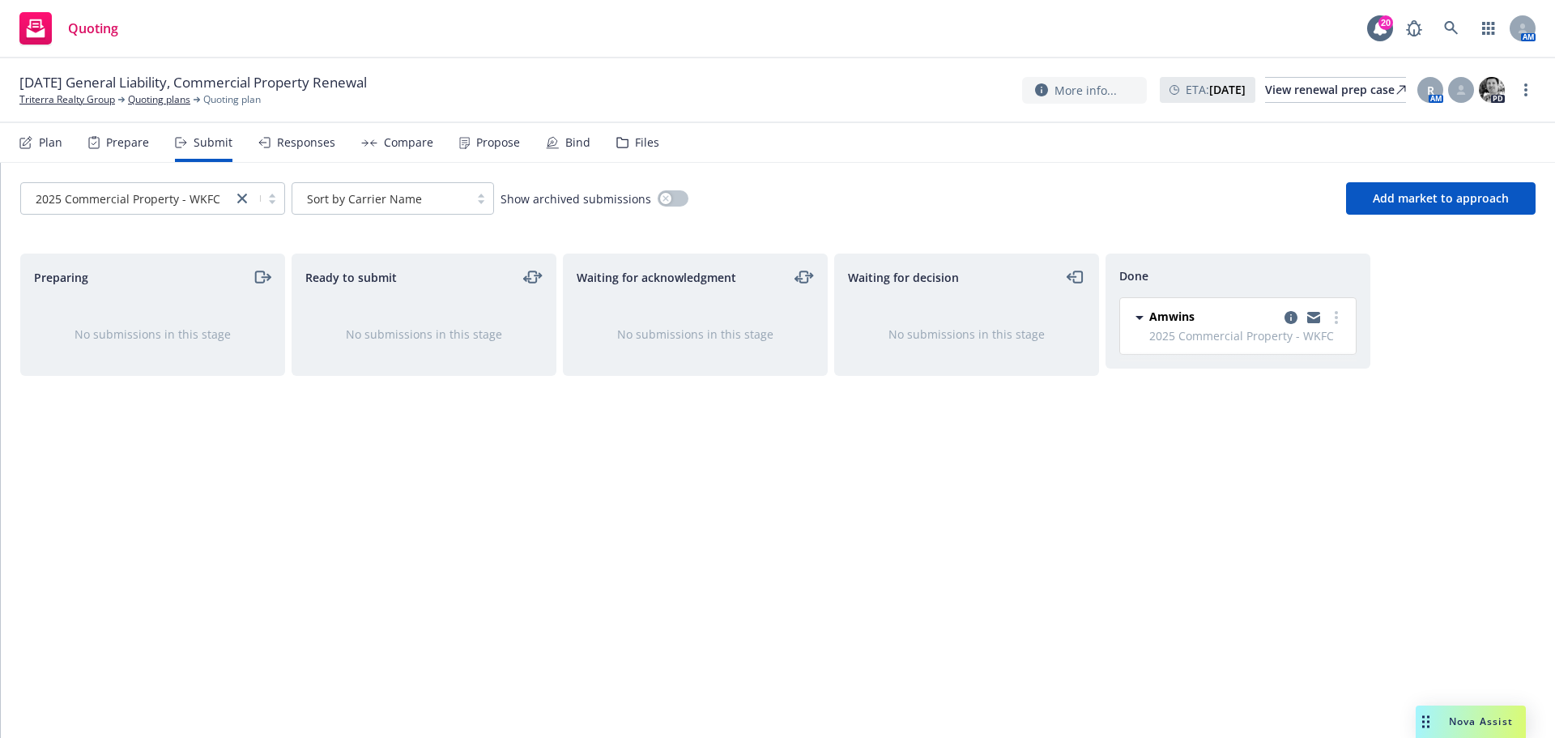
click at [304, 143] on div "Responses" at bounding box center [306, 142] width 58 height 13
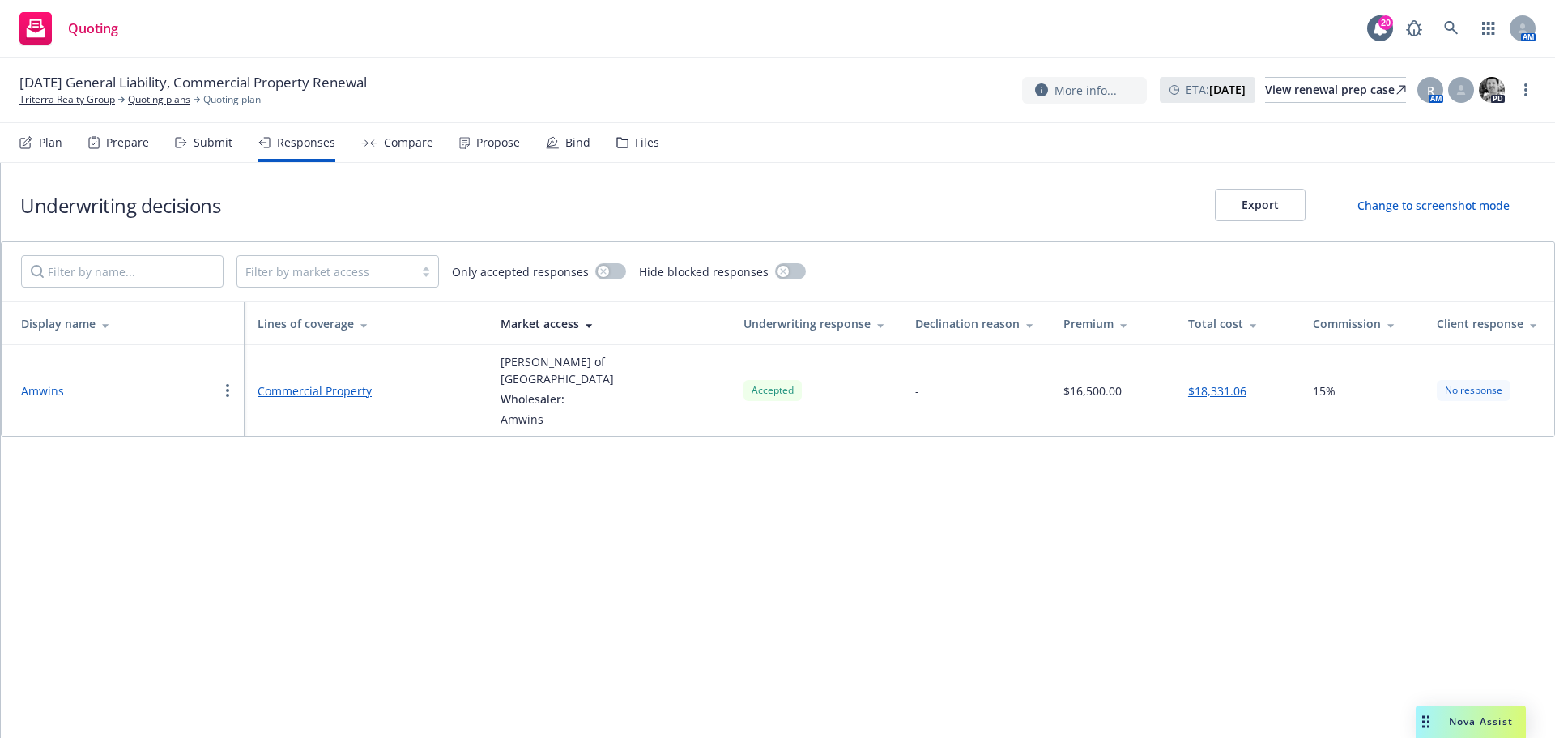
click at [338, 382] on link "Commercial Property" at bounding box center [366, 390] width 217 height 17
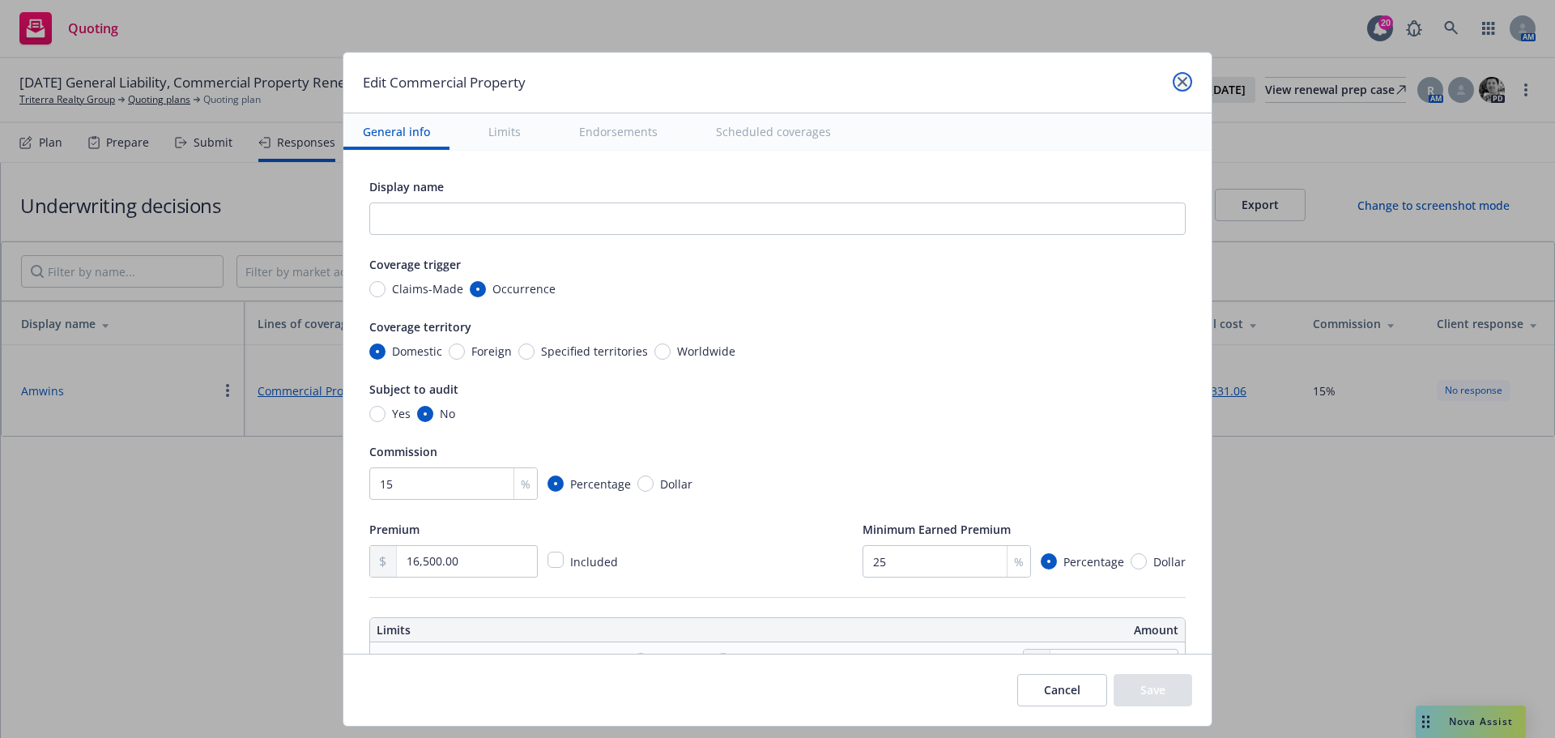
click at [1183, 75] on link "close" at bounding box center [1182, 81] width 19 height 19
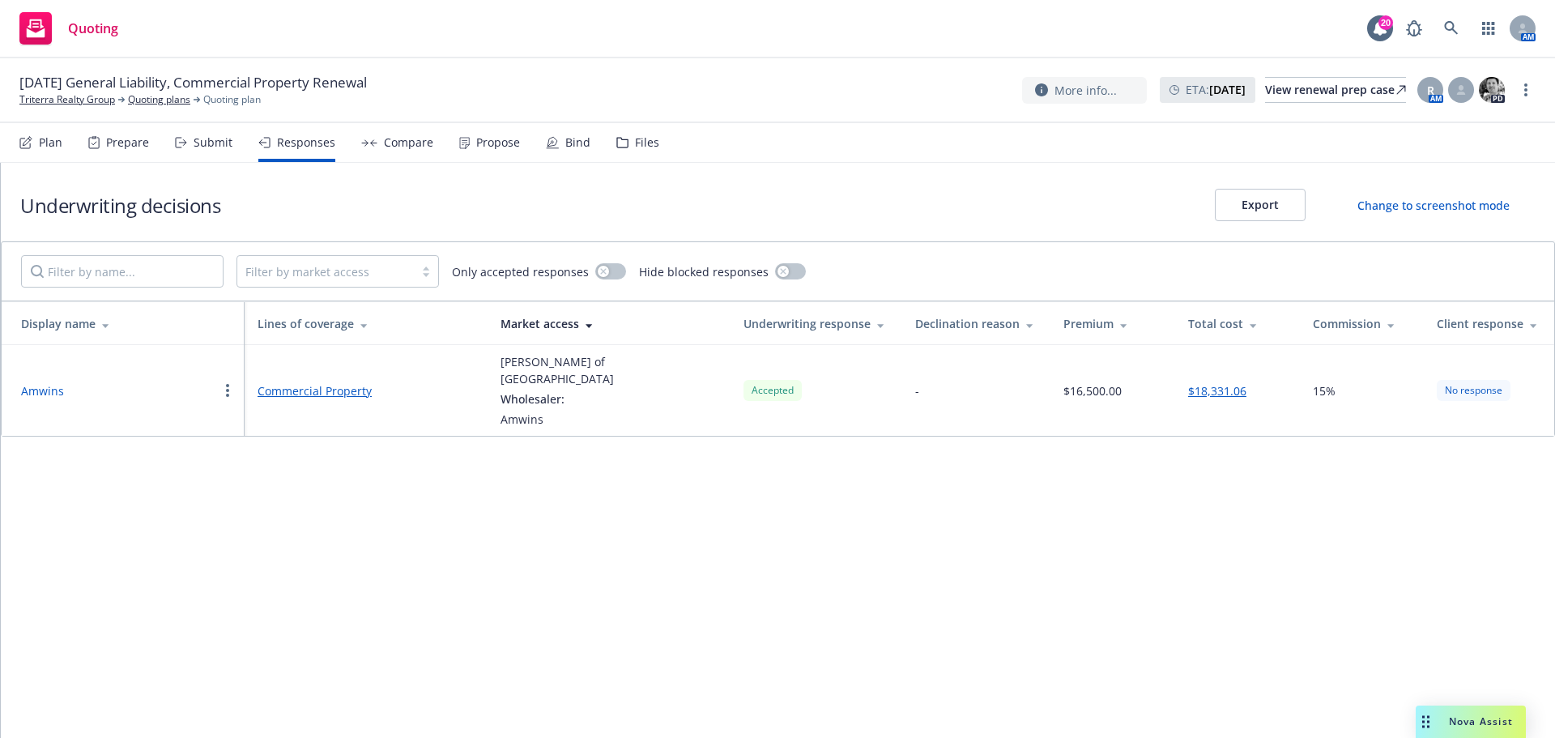
click at [1211, 383] on button "$18,331.06" at bounding box center [1217, 390] width 58 height 17
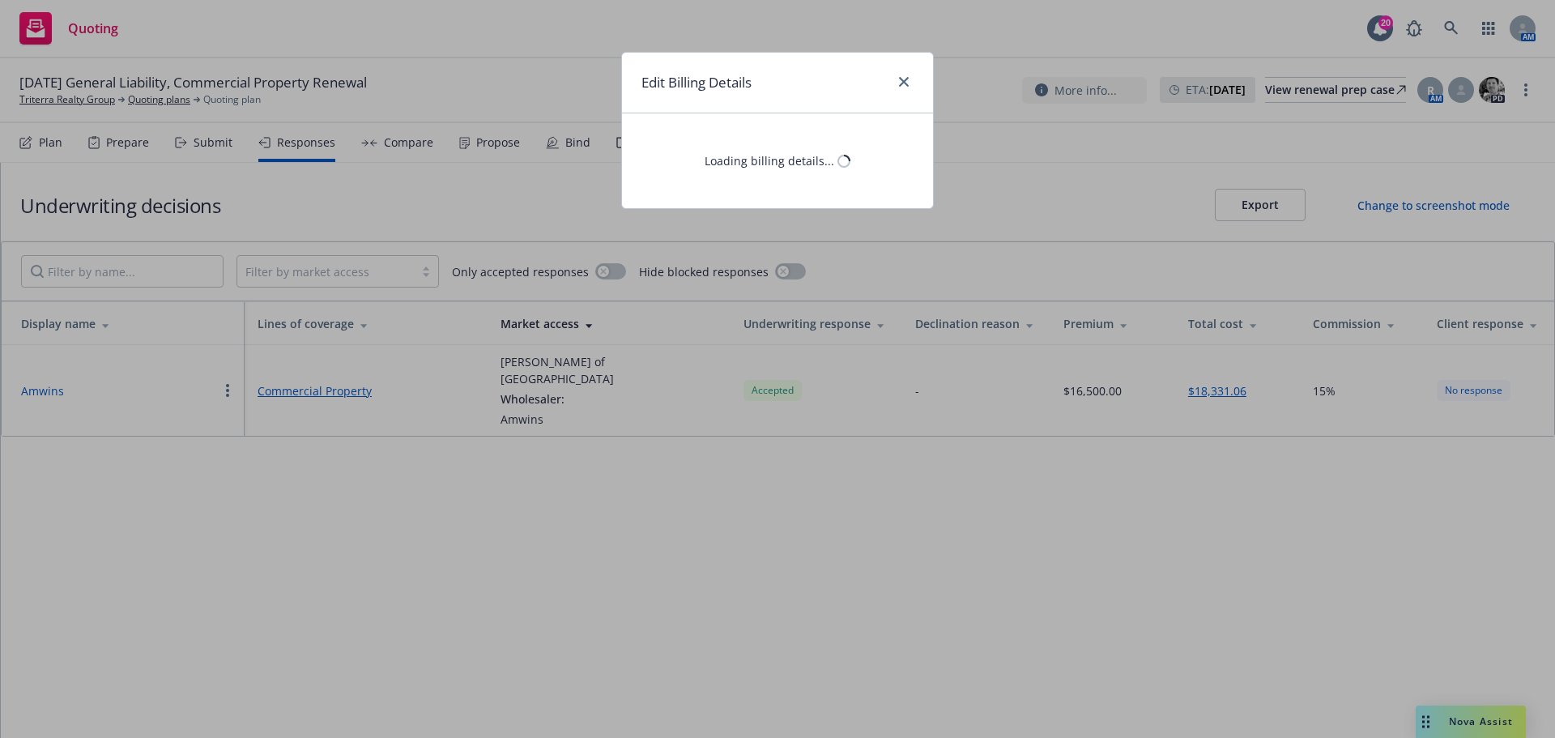
select select "CA"
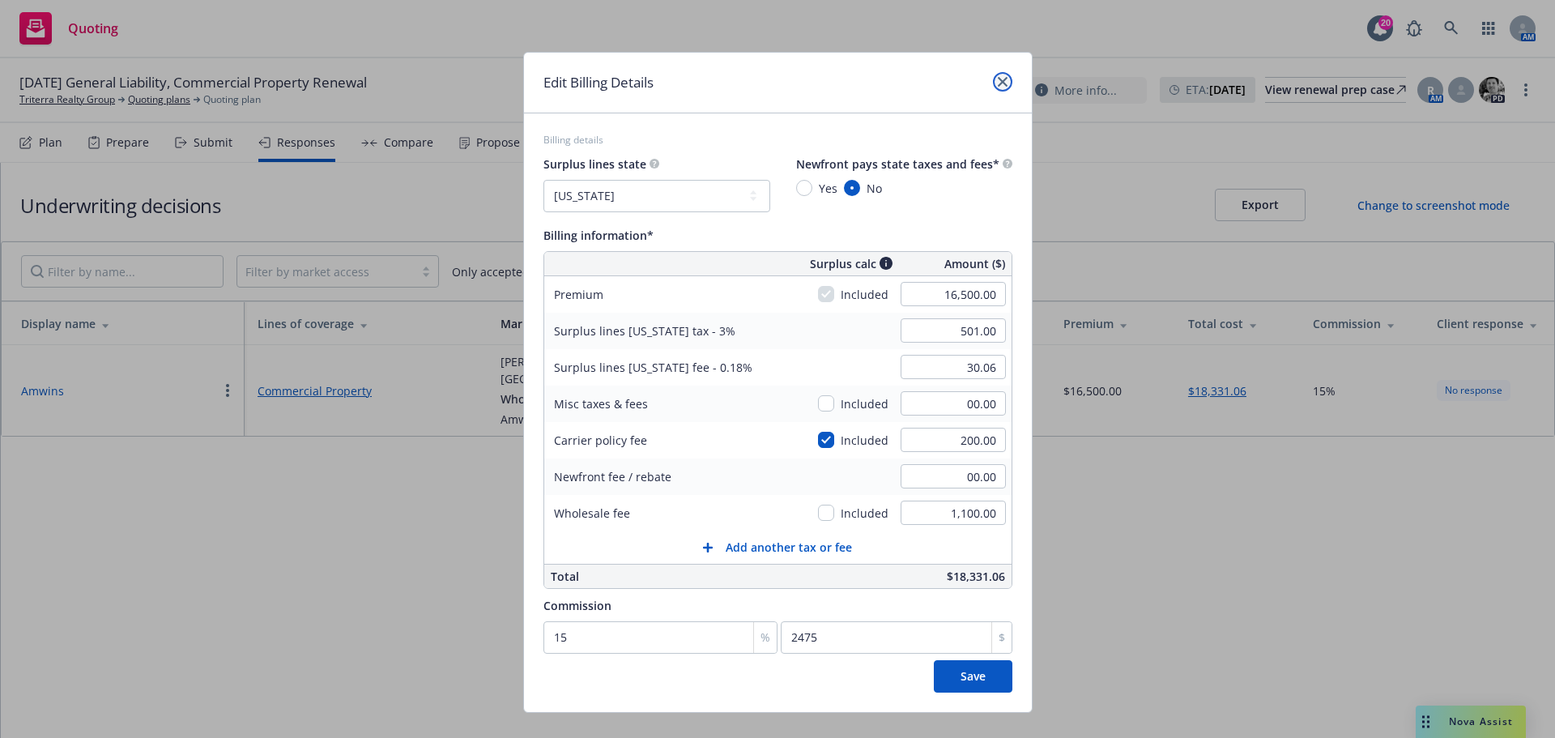
click at [998, 82] on icon "close" at bounding box center [1003, 82] width 10 height 10
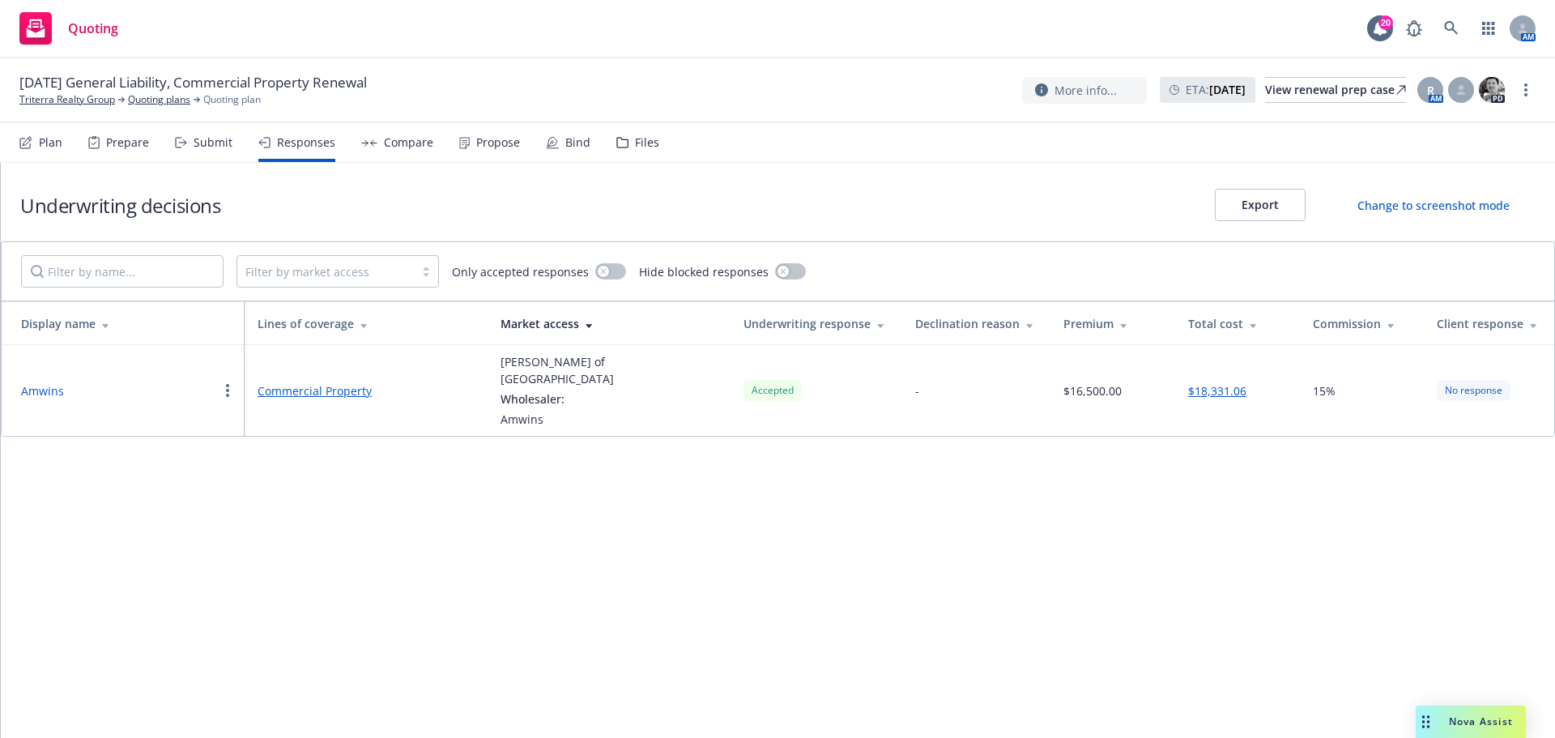
click at [208, 140] on div "Submit" at bounding box center [213, 142] width 39 height 13
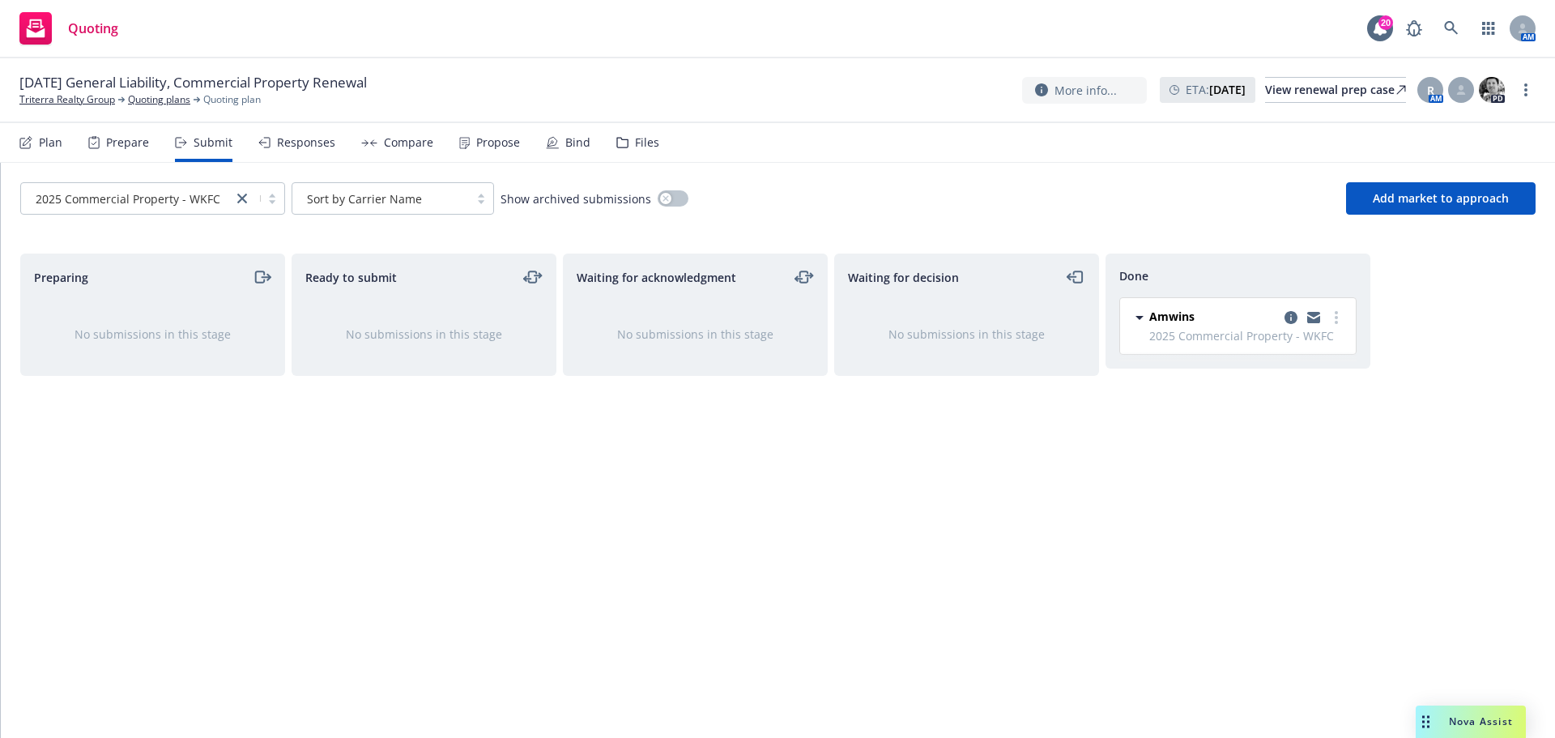
click at [699, 286] on div "Waiting for acknowledgment" at bounding box center [695, 276] width 237 height 19
click at [697, 281] on span "Waiting for acknowledgment" at bounding box center [657, 277] width 160 height 17
click at [132, 148] on div "Prepare" at bounding box center [127, 142] width 43 height 13
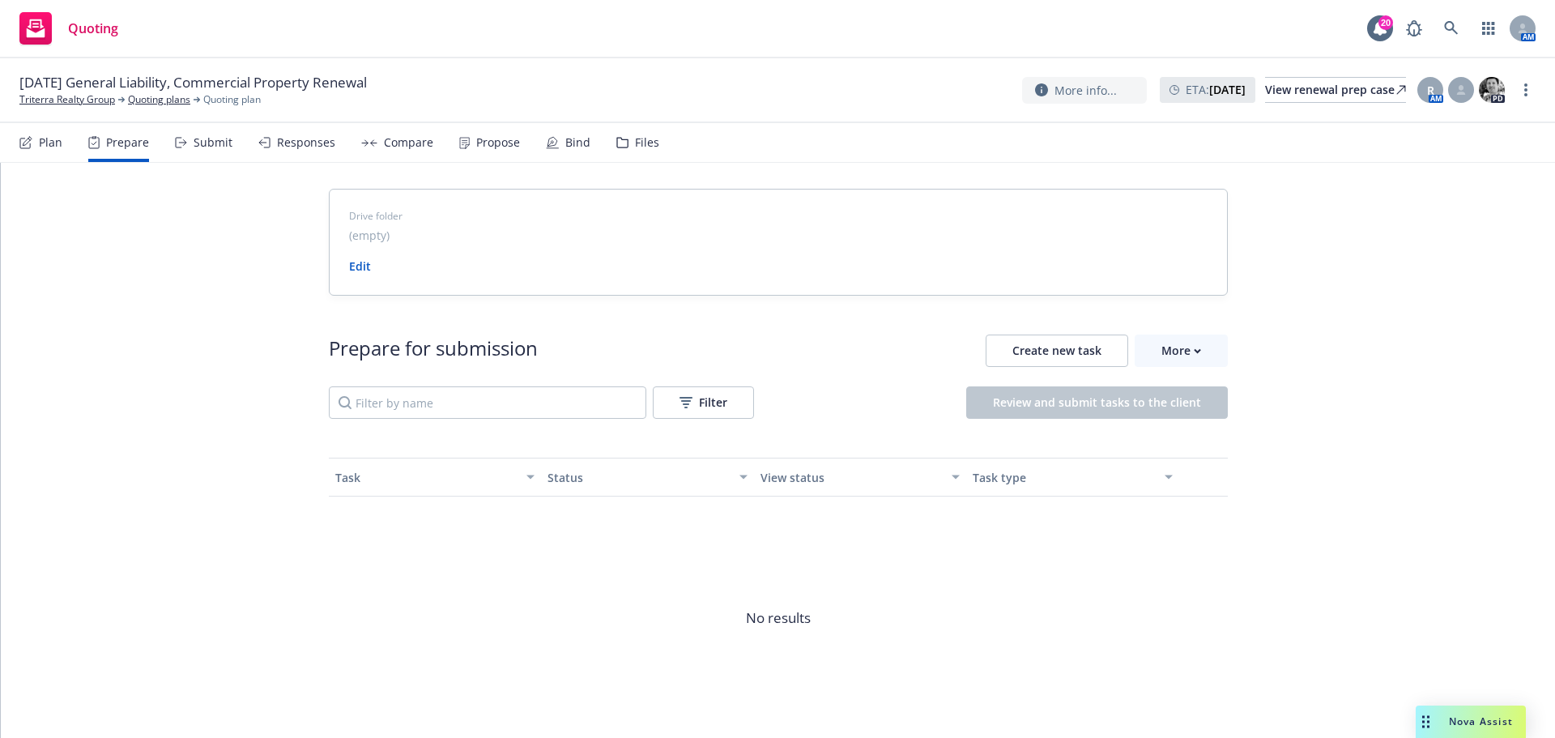
click at [53, 147] on div "Plan" at bounding box center [50, 142] width 23 height 13
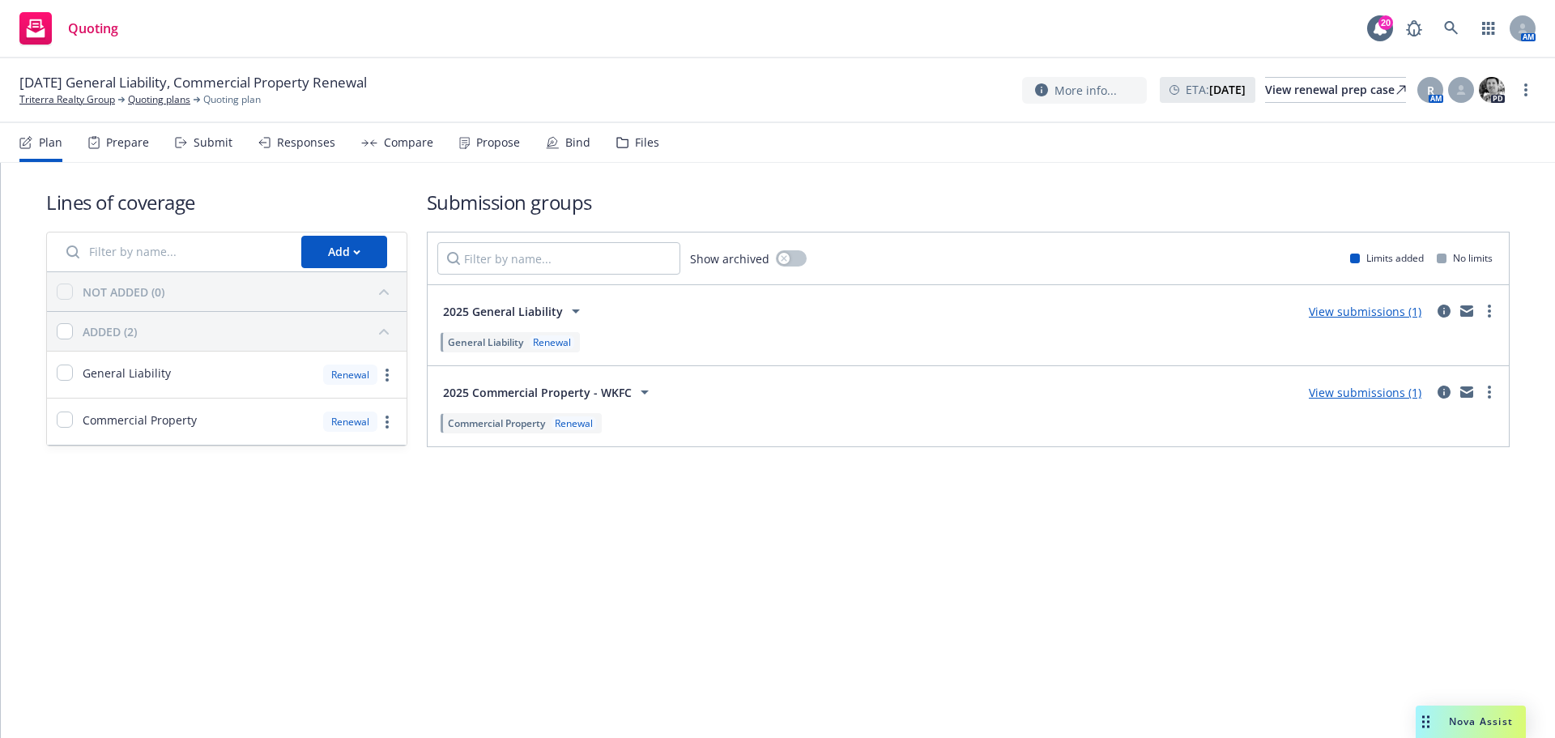
click at [1386, 309] on link "View submissions (1)" at bounding box center [1365, 311] width 113 height 15
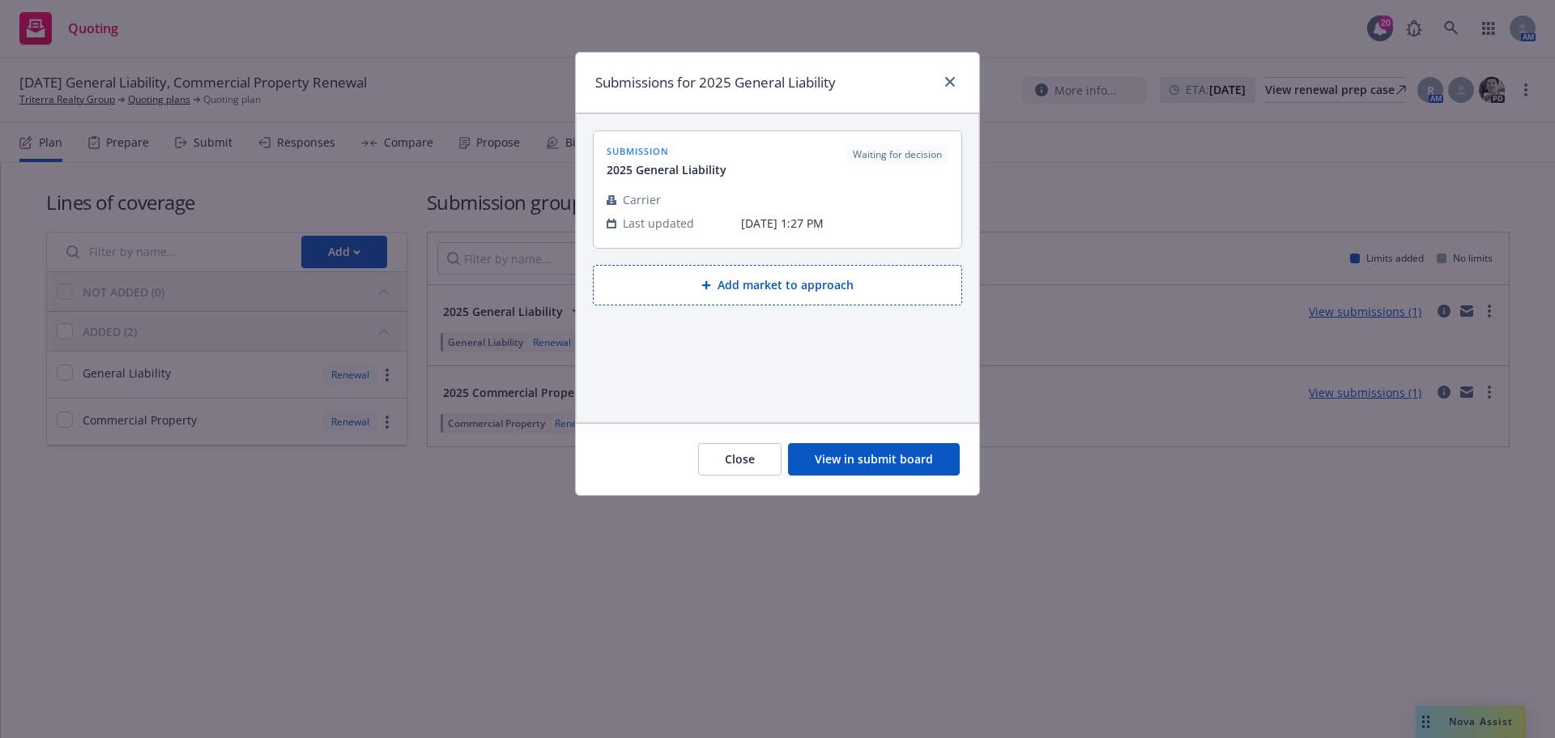
click at [872, 454] on button "View in submit board" at bounding box center [874, 459] width 172 height 32
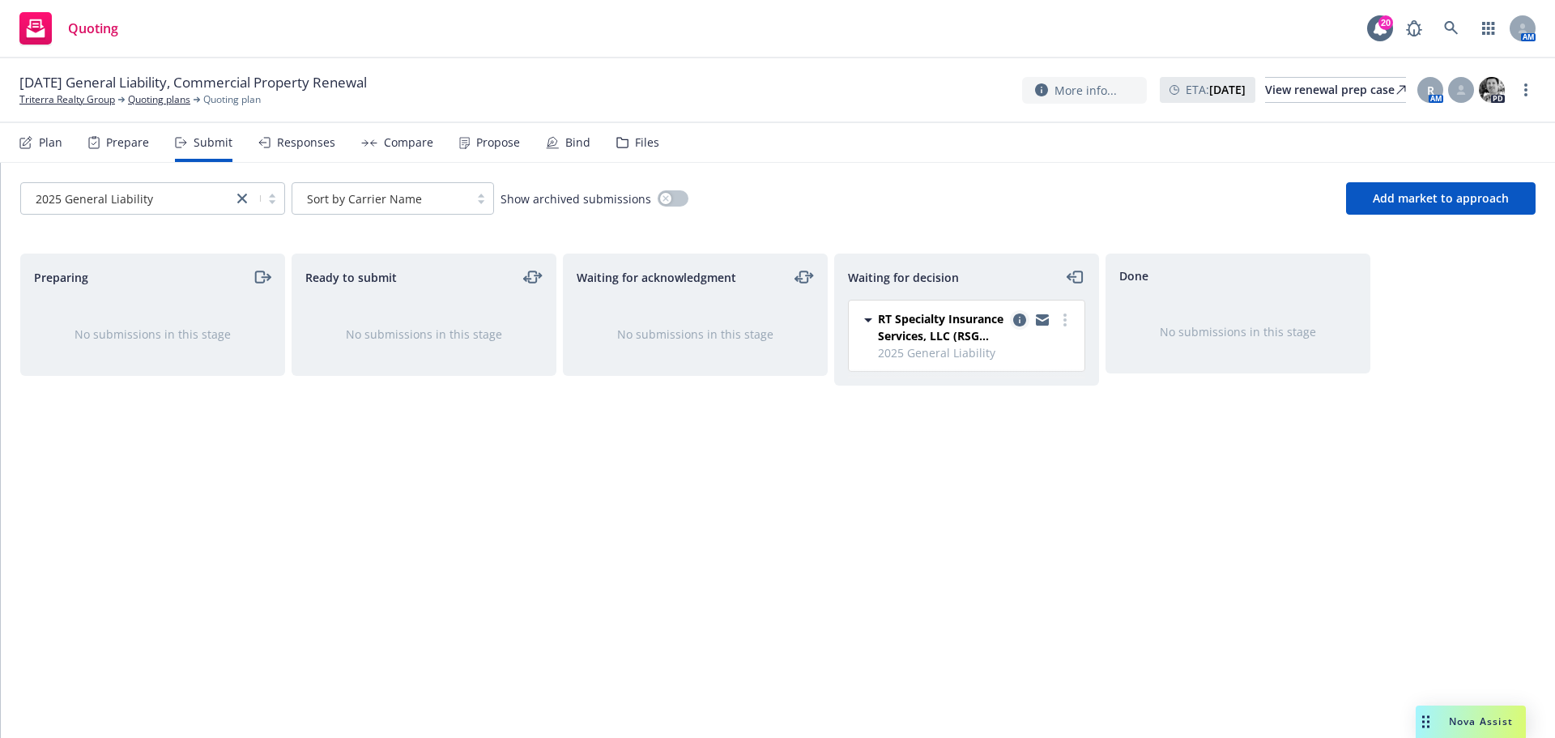
click at [1017, 320] on icon "copy logging email" at bounding box center [1019, 319] width 13 height 13
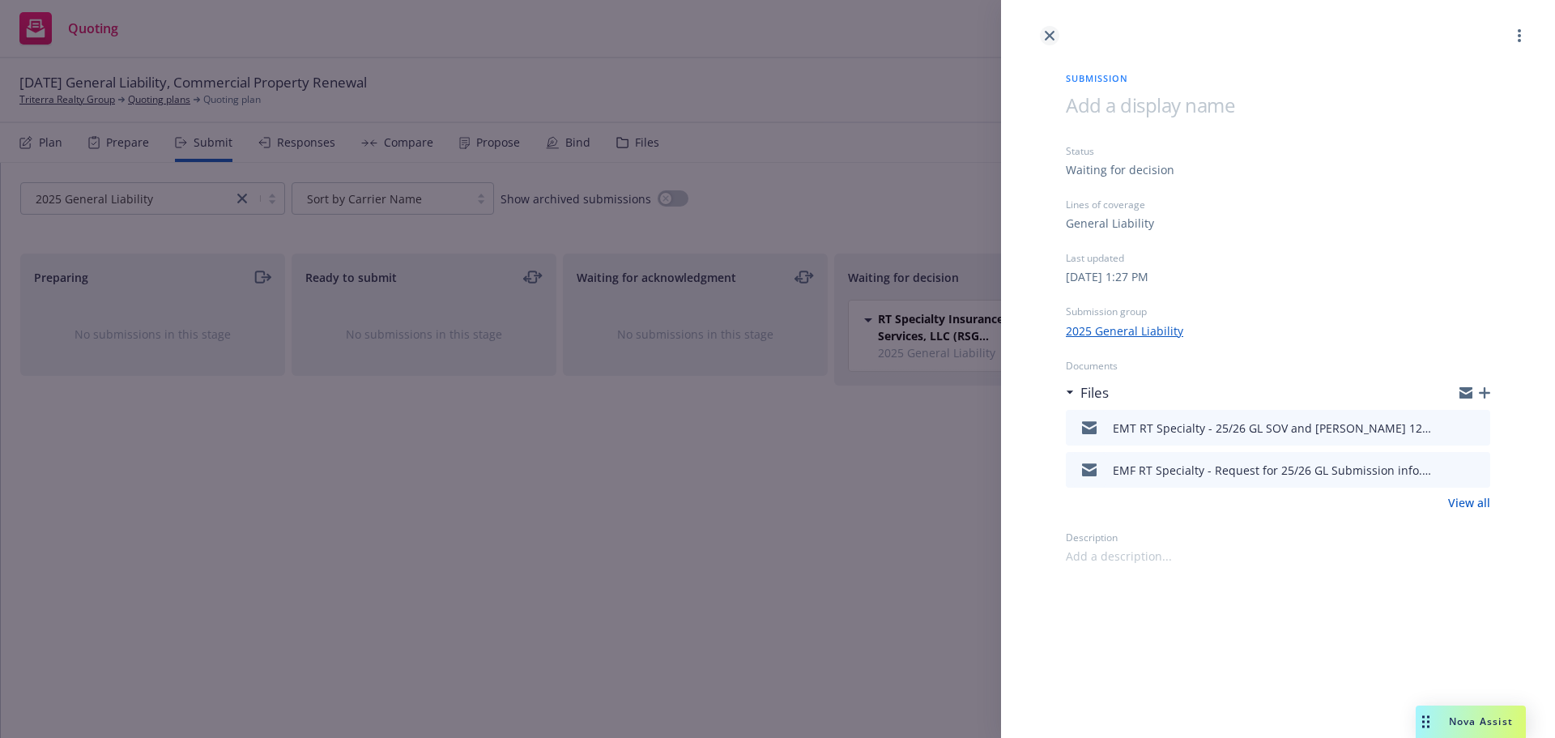
click at [1051, 35] on icon "close" at bounding box center [1050, 36] width 10 height 10
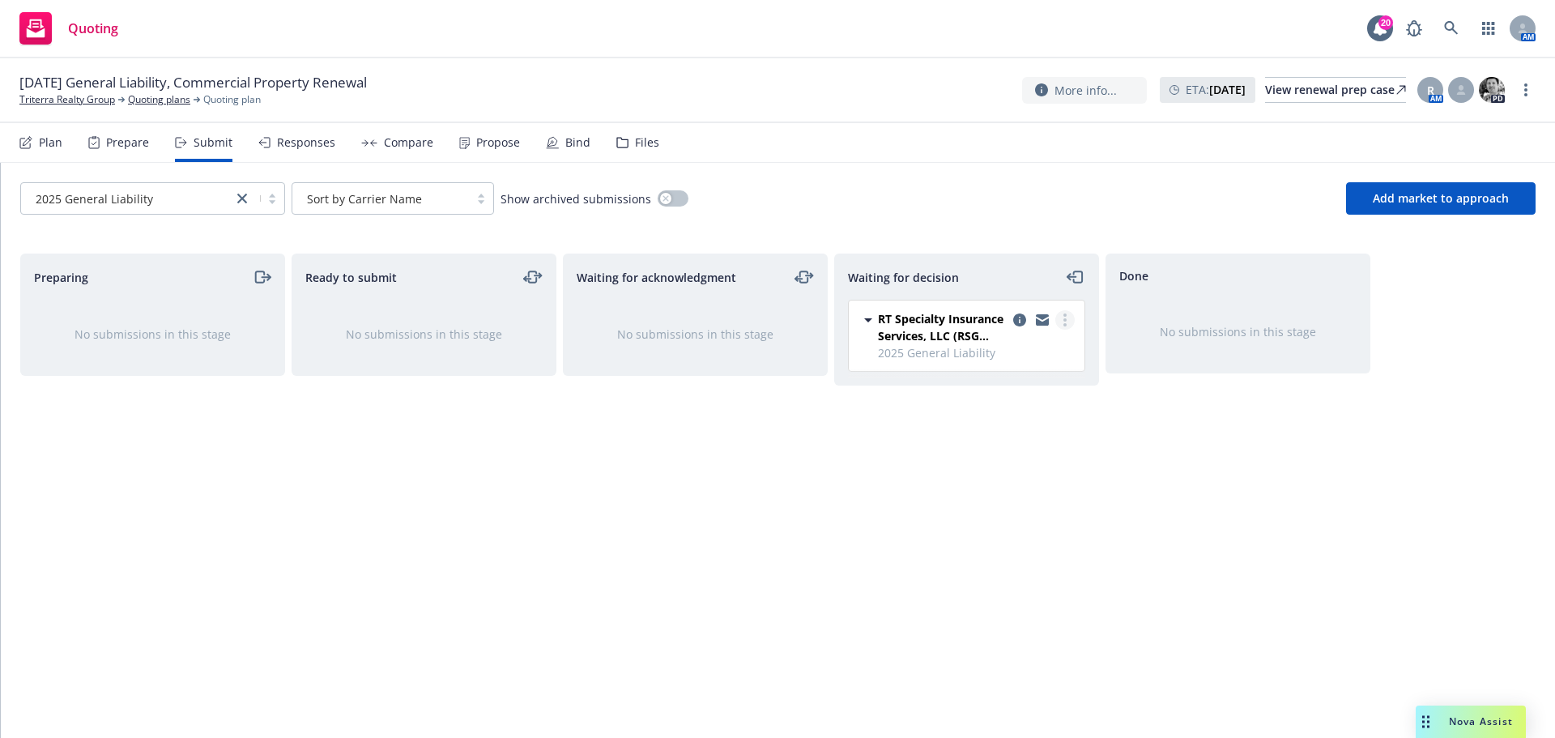
click at [1063, 322] on link "more" at bounding box center [1064, 319] width 19 height 19
click at [1184, 441] on div "Done No submissions in this stage" at bounding box center [1238, 479] width 265 height 450
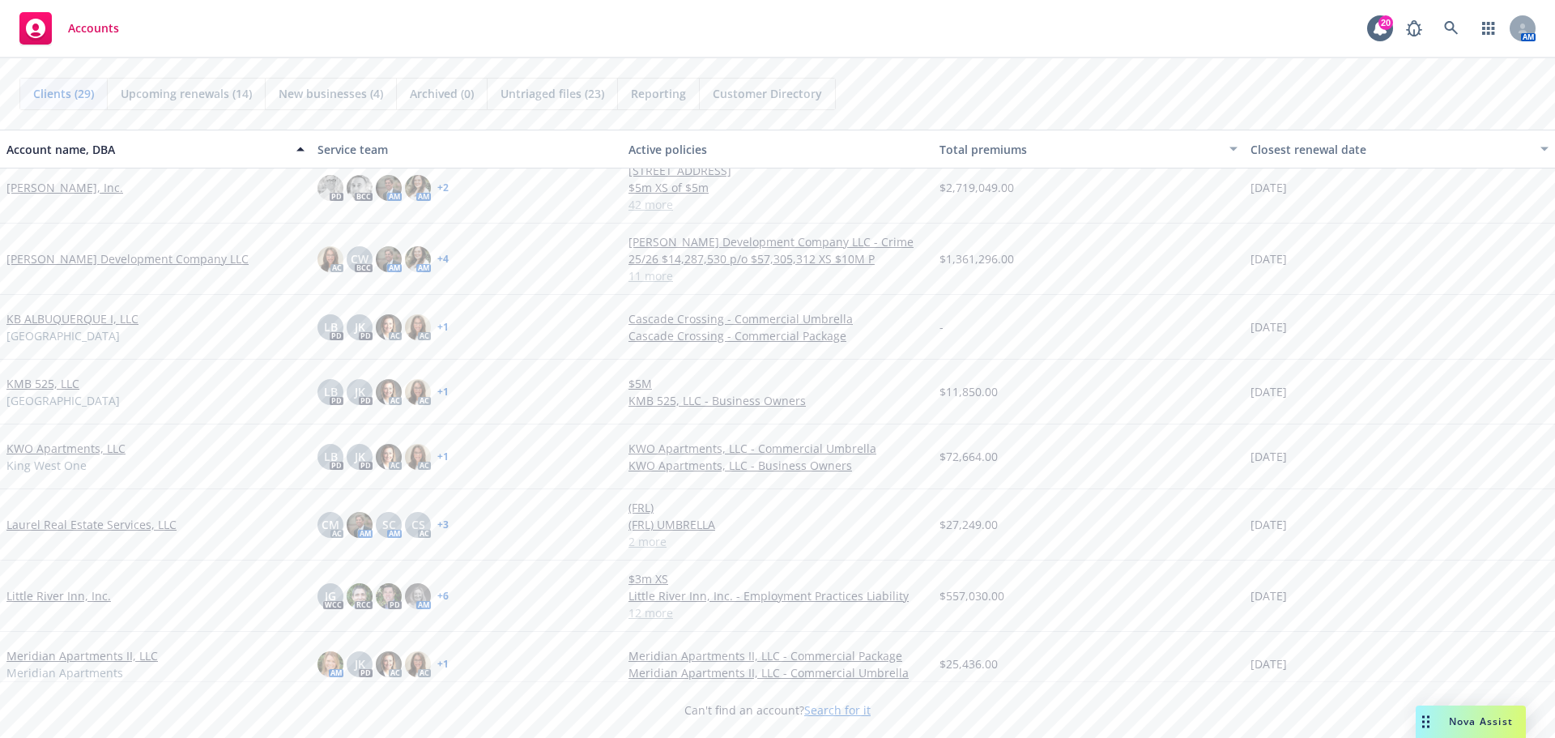
scroll to position [1215, 0]
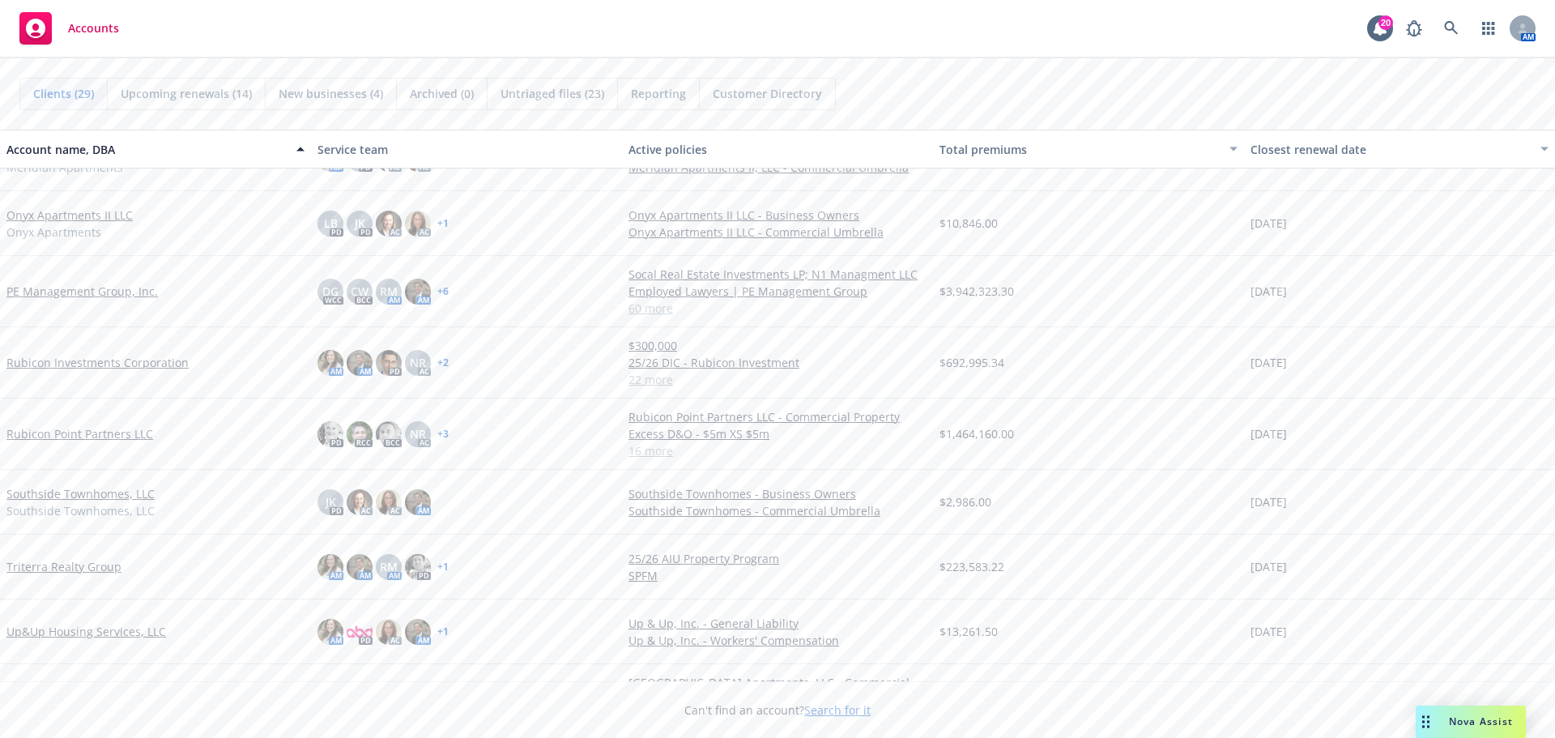
click at [67, 290] on link "PE Management Group, Inc." at bounding box center [81, 291] width 151 height 17
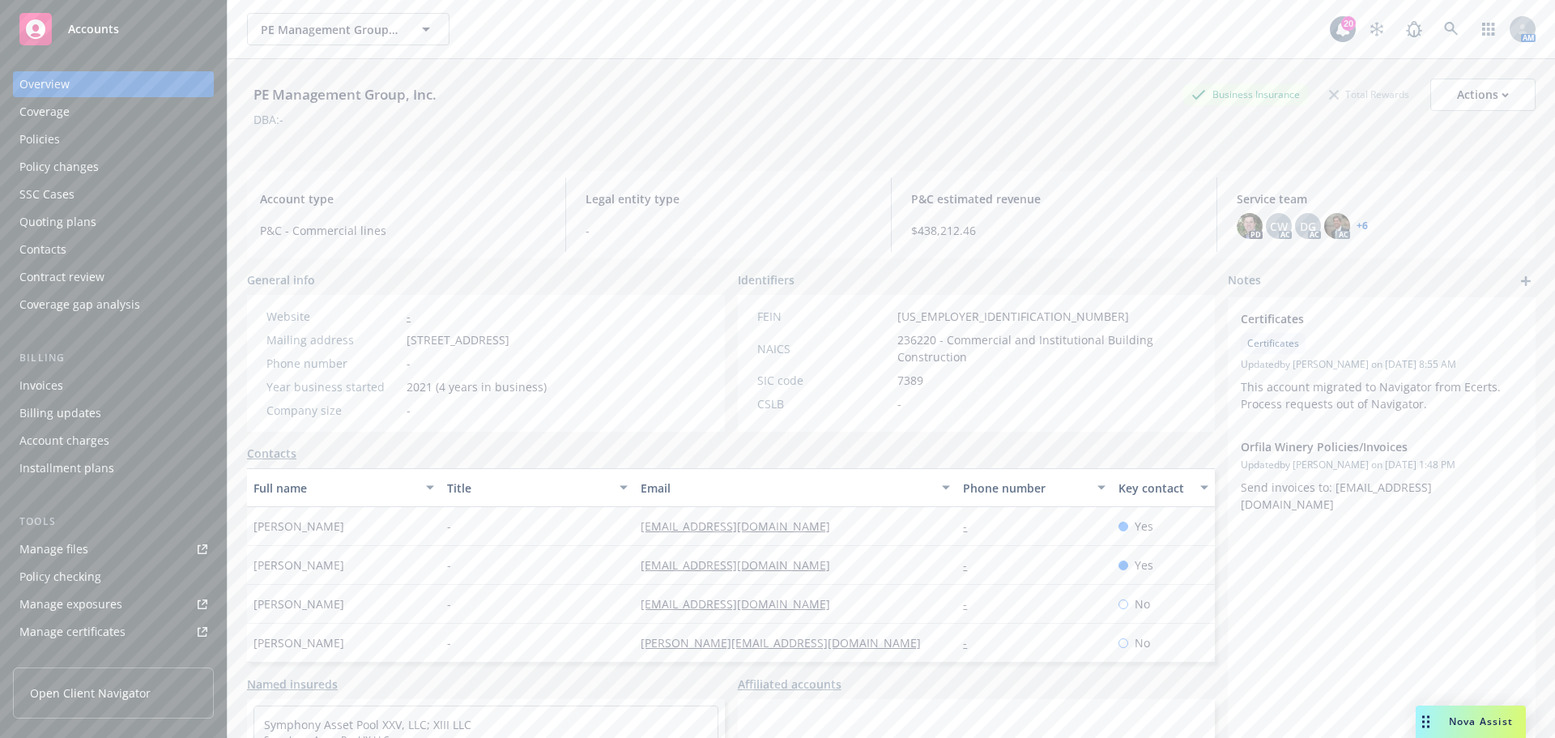
click at [50, 143] on div "Policies" at bounding box center [39, 139] width 41 height 26
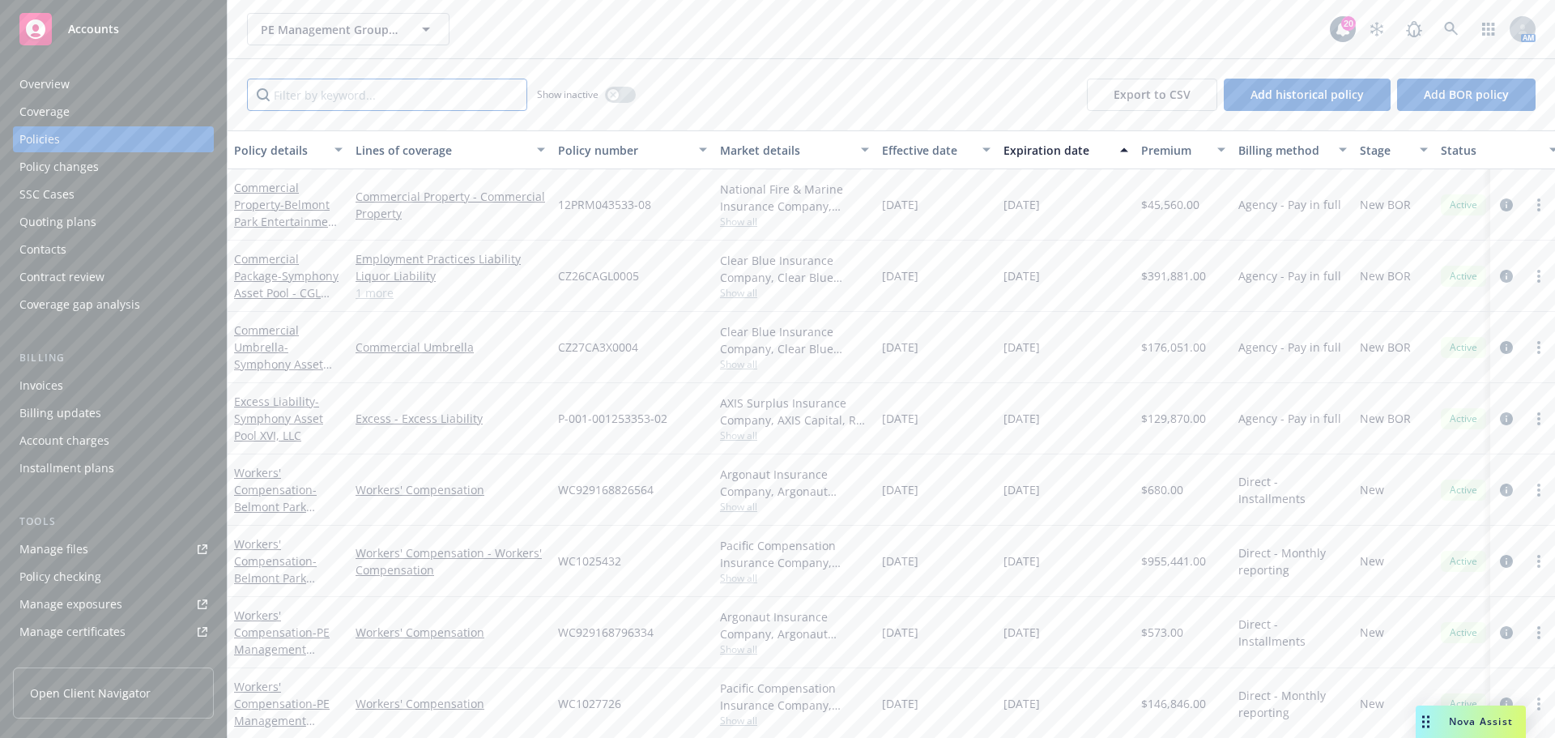
click at [304, 98] on input "Filter by keyword..." at bounding box center [387, 95] width 280 height 32
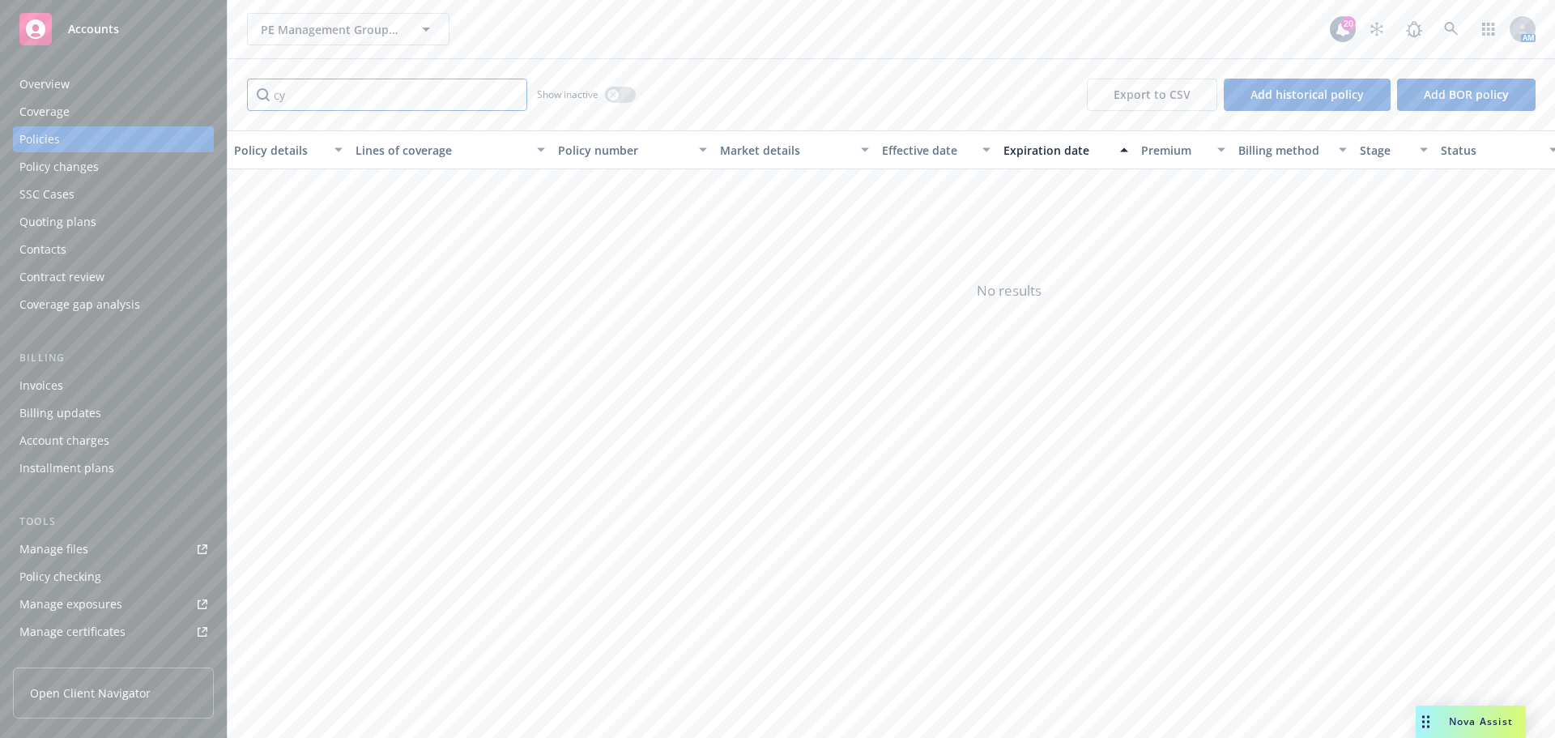
type input "c"
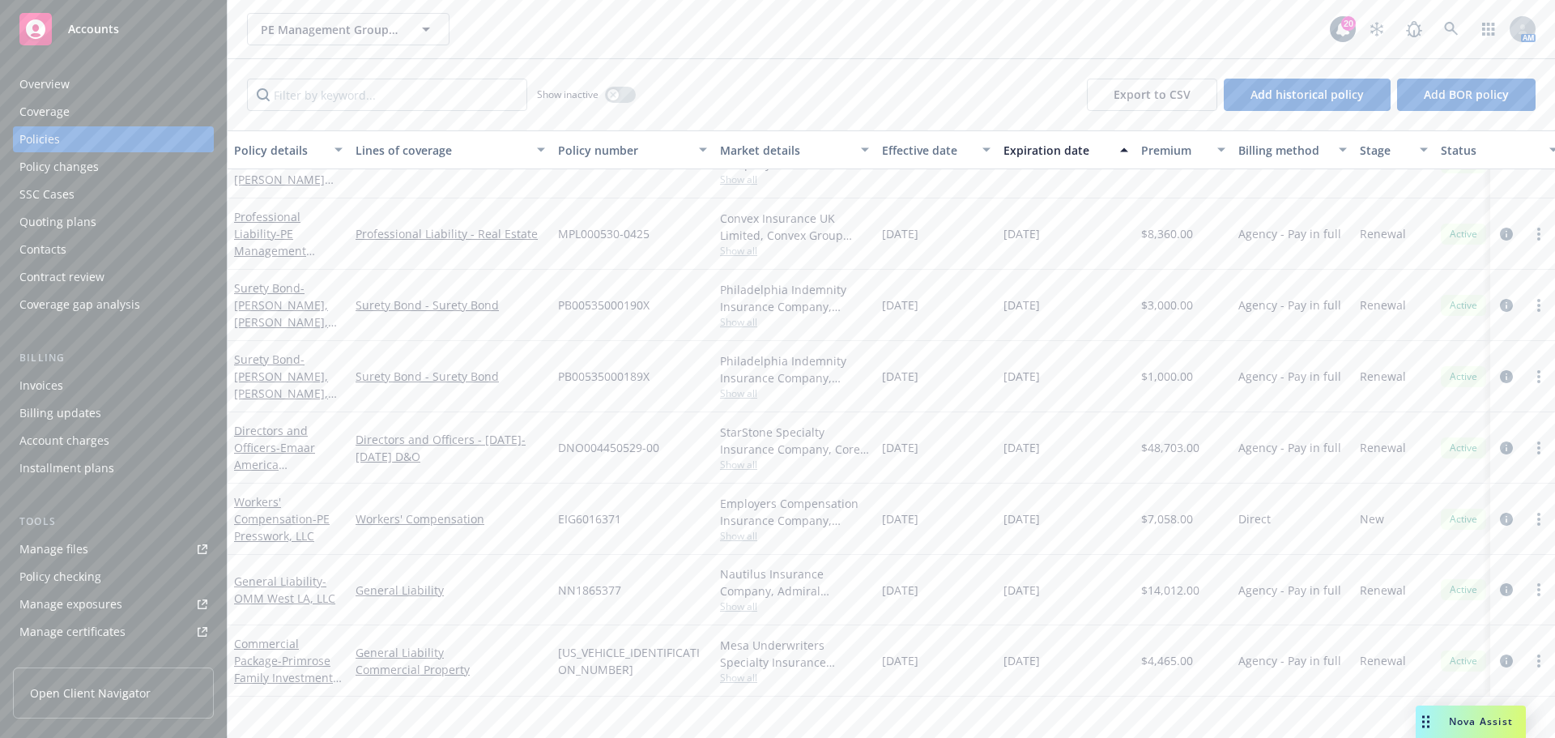
scroll to position [2709, 0]
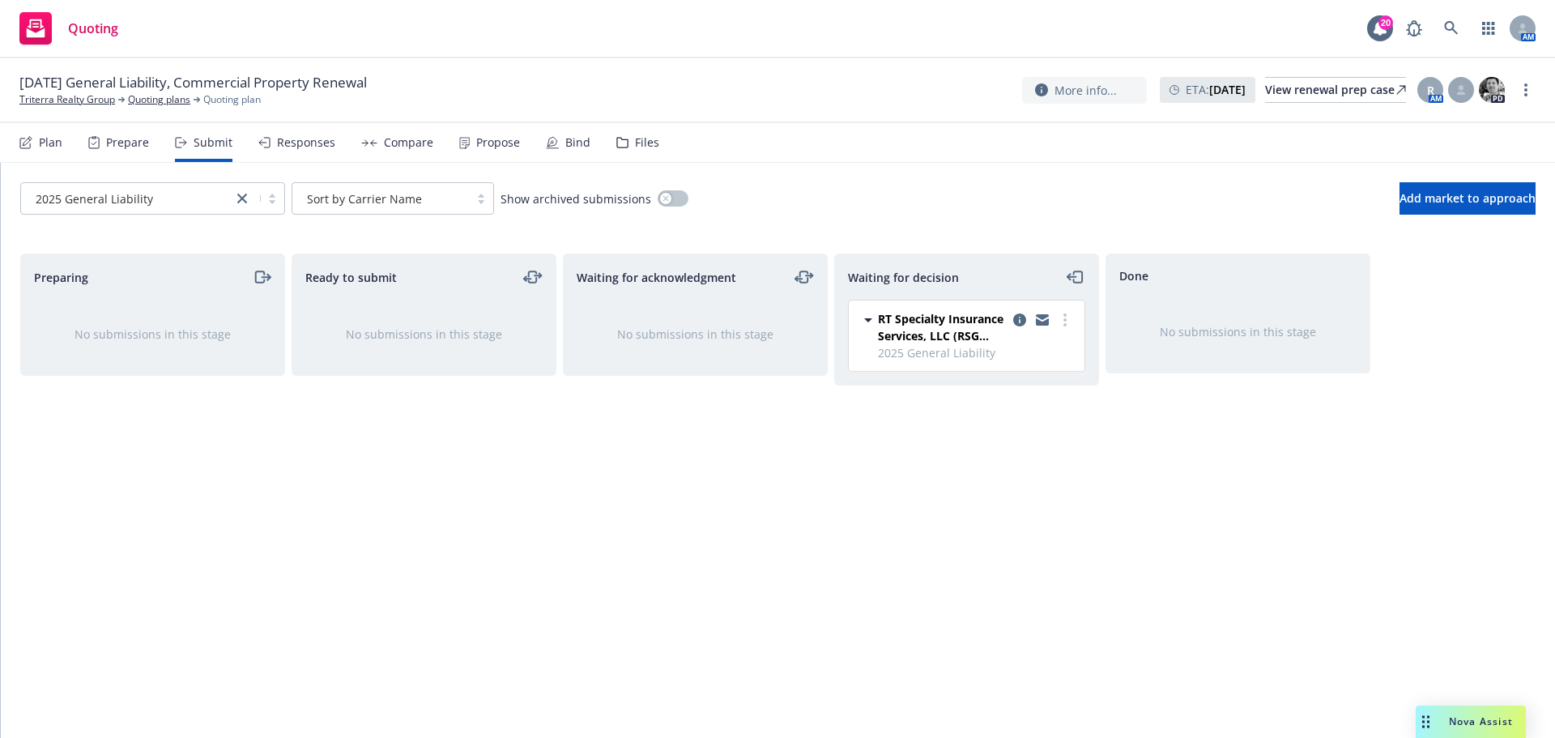
click at [1351, 145] on nav "Plan Prepare Submit Responses Compare Propose Bind Files" at bounding box center [777, 142] width 1516 height 39
